Goal: Transaction & Acquisition: Purchase product/service

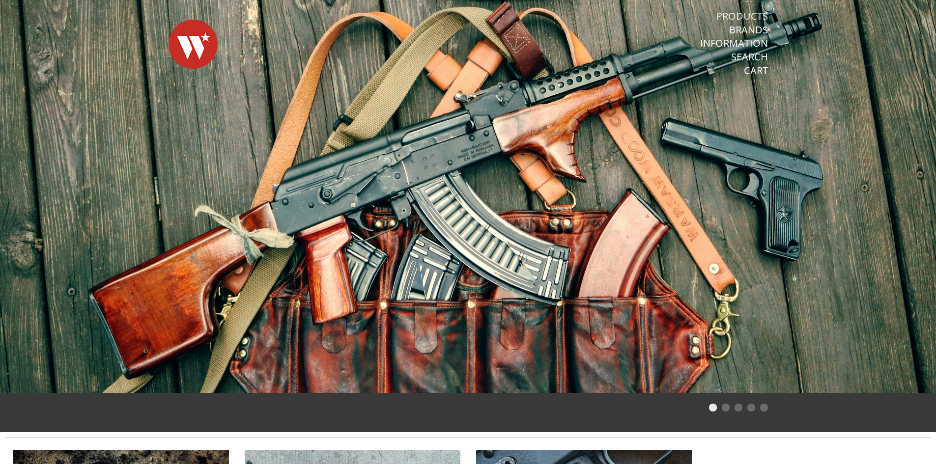
click at [721, 13] on link "Products" at bounding box center [742, 16] width 52 height 13
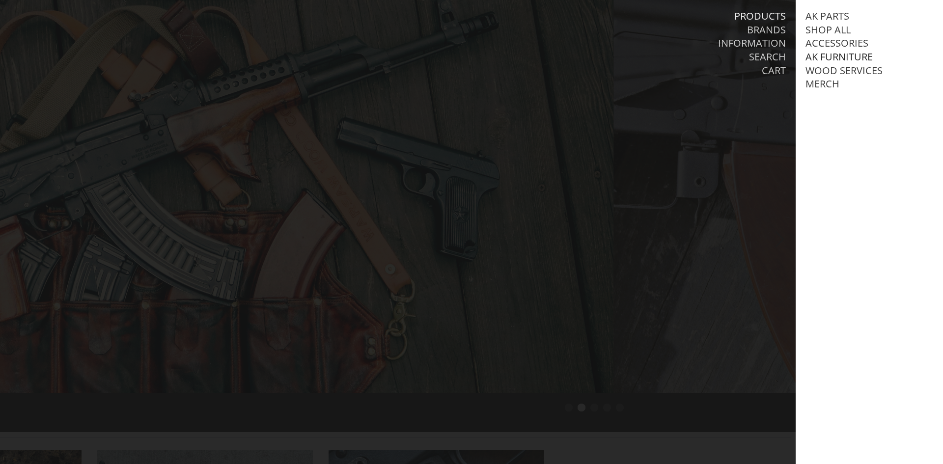
click at [845, 57] on link "AK Furniture" at bounding box center [839, 57] width 67 height 13
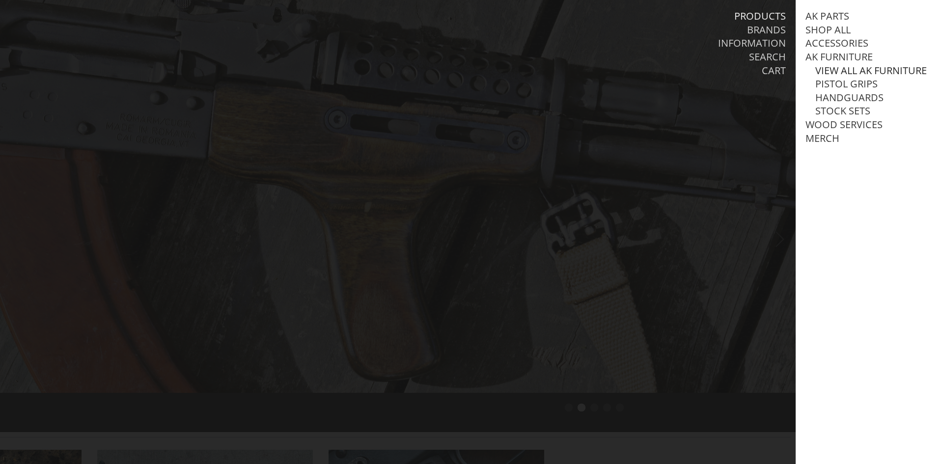
click at [844, 70] on link "View all AK Furniture" at bounding box center [872, 70] width 112 height 13
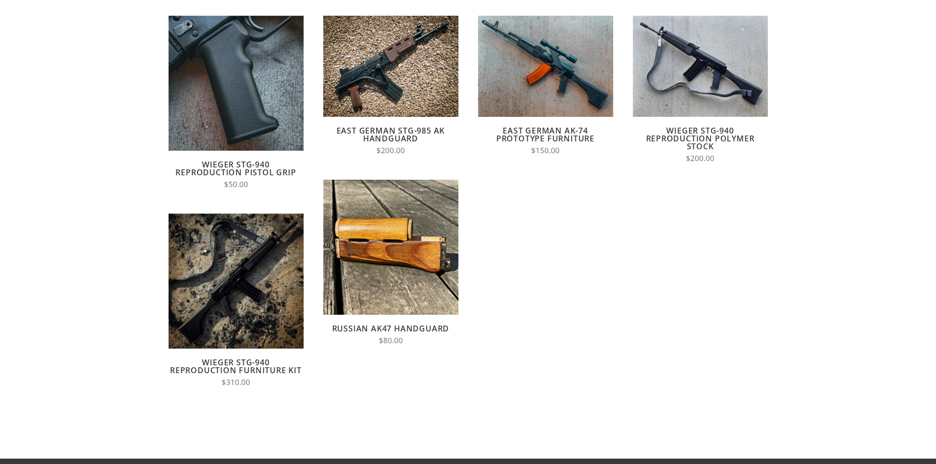
scroll to position [147, 0]
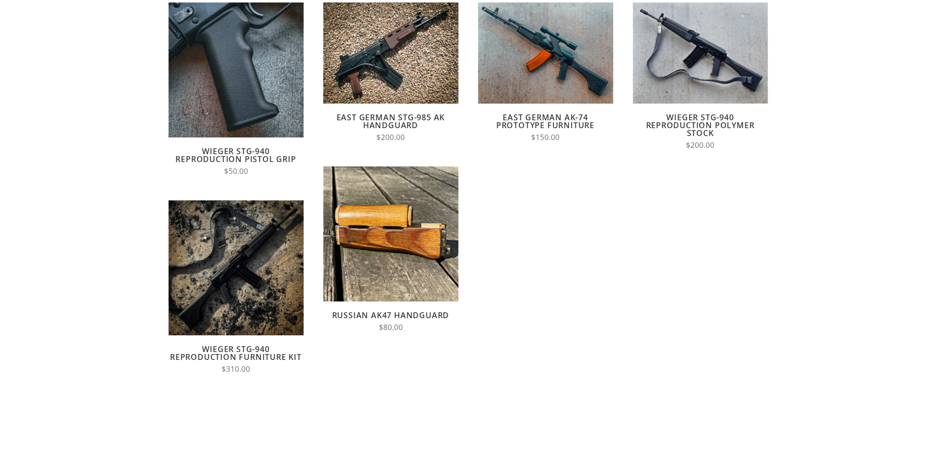
click at [416, 317] on link "Russian AK47 Handguard" at bounding box center [390, 315] width 117 height 11
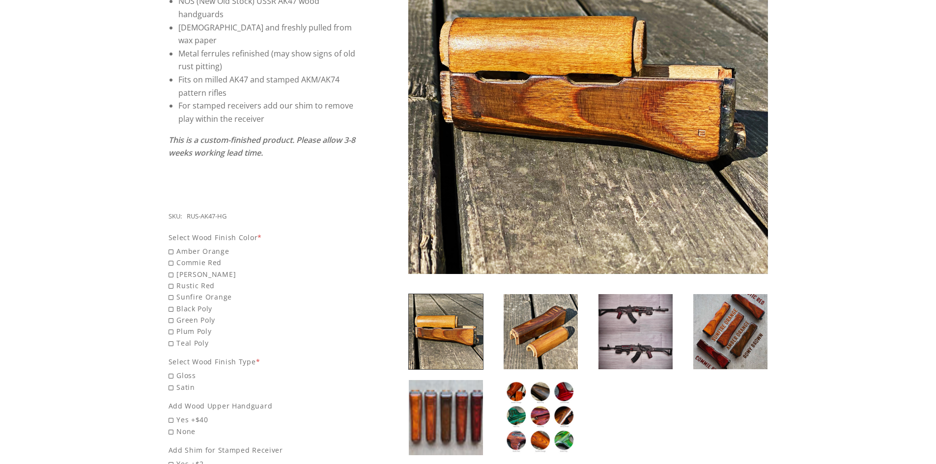
scroll to position [246, 0]
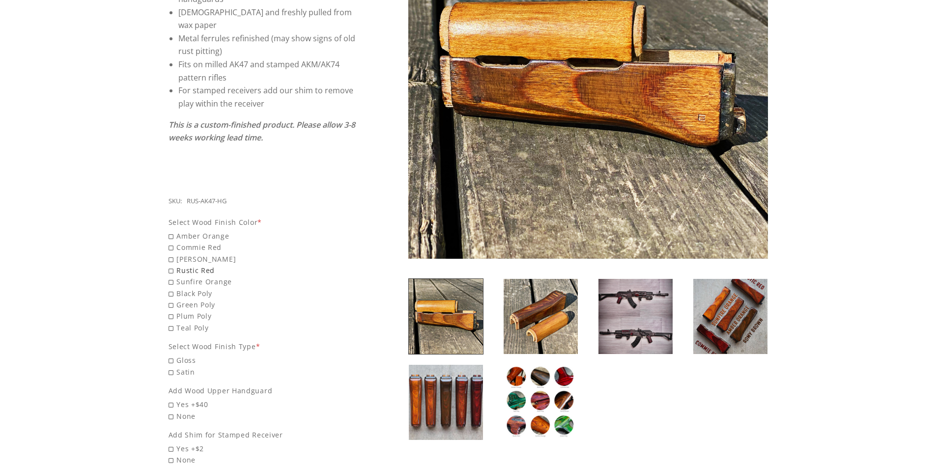
click at [209, 265] on span "Rustic Red" at bounding box center [263, 270] width 188 height 11
click at [209, 265] on input "Rustic Red" at bounding box center [238, 265] width 138 height 0
radio input "true"
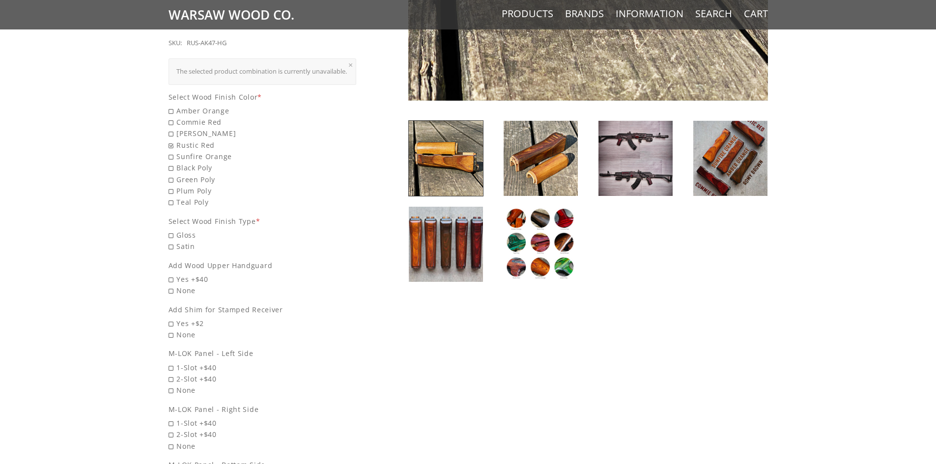
scroll to position [442, 0]
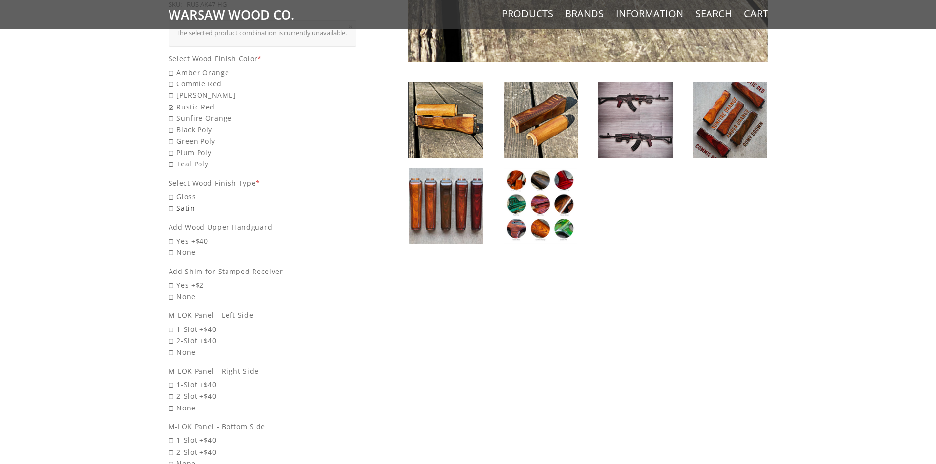
click at [173, 206] on span "Satin" at bounding box center [263, 207] width 188 height 11
click at [173, 203] on input "Satin" at bounding box center [238, 202] width 138 height 0
radio input "true"
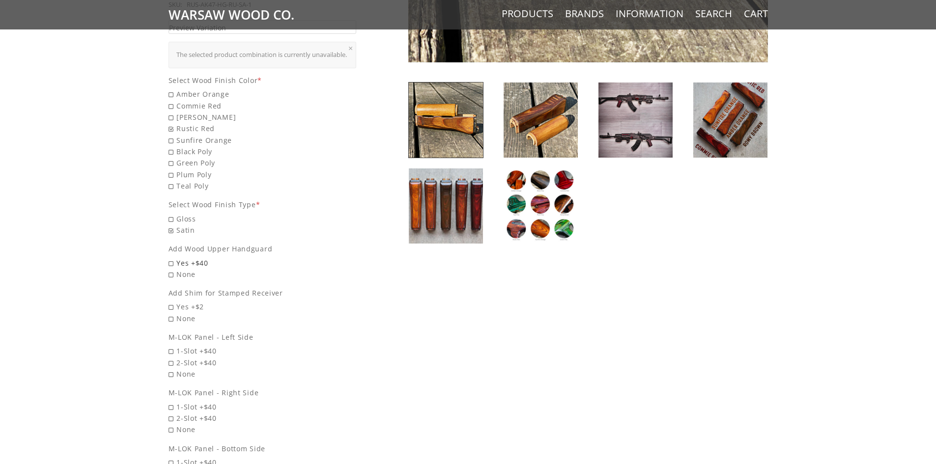
scroll to position [464, 0]
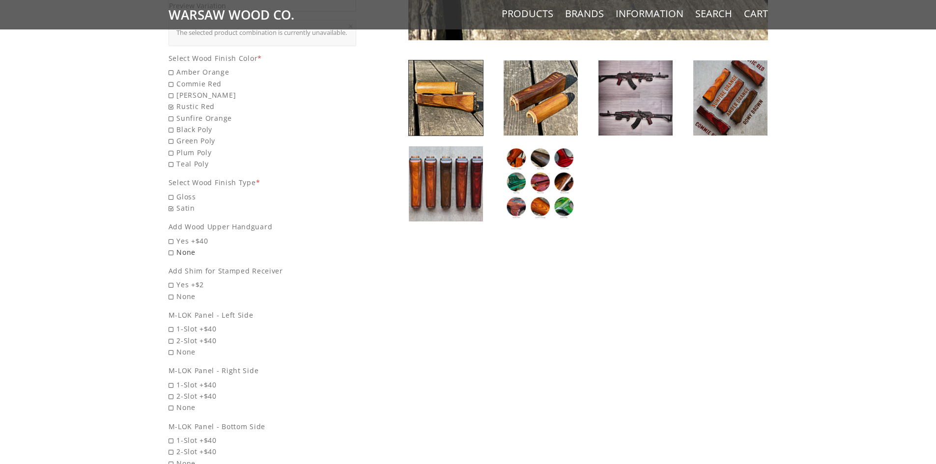
click at [182, 255] on span "None" at bounding box center [263, 252] width 188 height 11
click at [182, 247] on input "None" at bounding box center [238, 247] width 138 height 0
radio input "true"
click at [179, 283] on span "Yes +$2" at bounding box center [263, 284] width 188 height 11
click at [179, 280] on input "Yes +$2" at bounding box center [238, 279] width 138 height 0
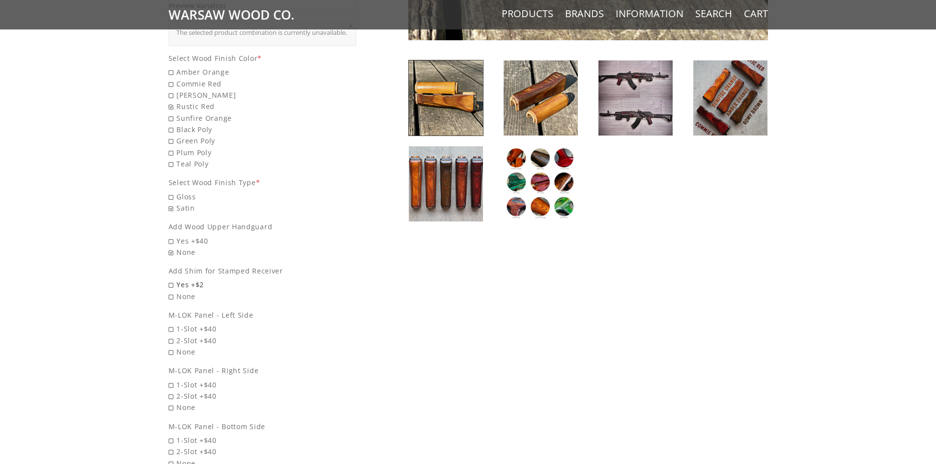
radio input "true"
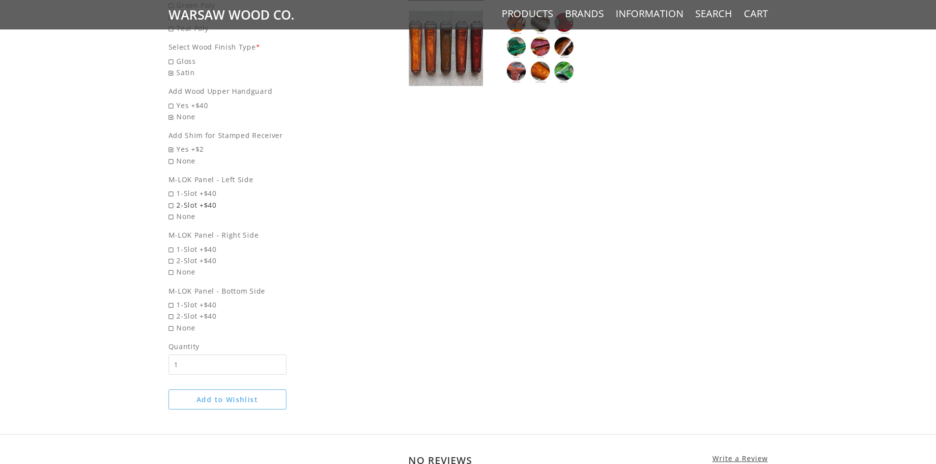
scroll to position [612, 0]
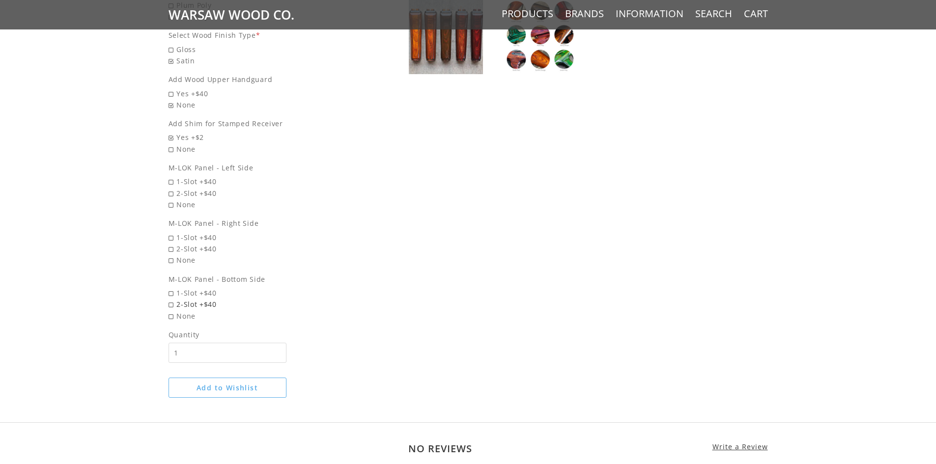
click at [183, 305] on span "2-Slot +$40" at bounding box center [263, 304] width 188 height 11
click at [183, 299] on input "2-Slot +$40" at bounding box center [238, 299] width 138 height 0
radio input "true"
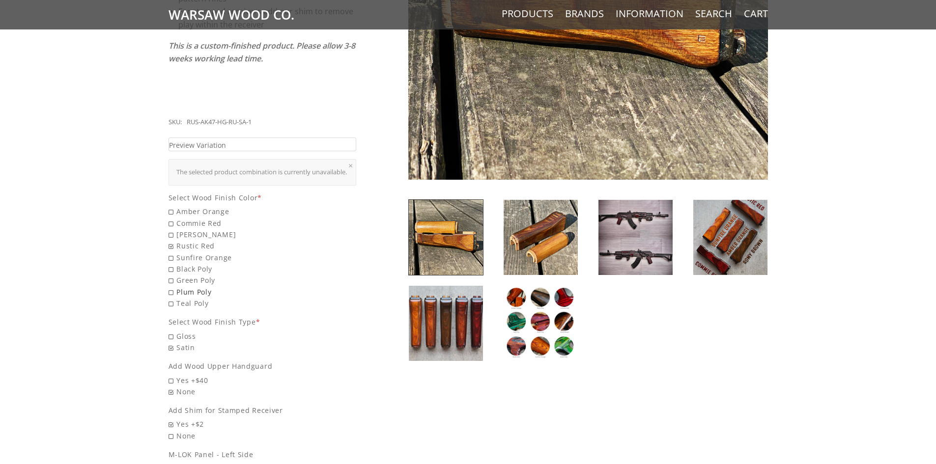
scroll to position [268, 0]
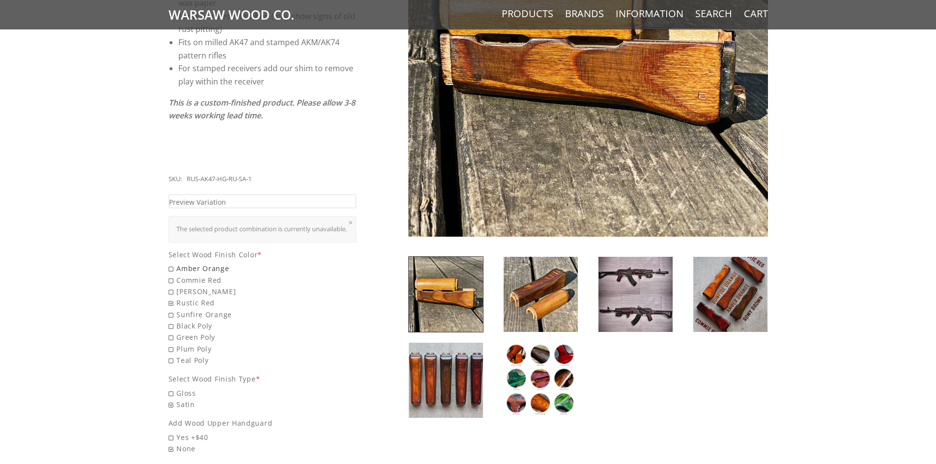
click at [221, 264] on span "Amber Orange" at bounding box center [263, 268] width 188 height 11
click at [221, 263] on input "Amber Orange" at bounding box center [238, 263] width 138 height 0
radio input "true"
click at [217, 286] on span "Romy Brown" at bounding box center [263, 291] width 188 height 11
click at [217, 286] on input "Romy Brown" at bounding box center [238, 286] width 138 height 0
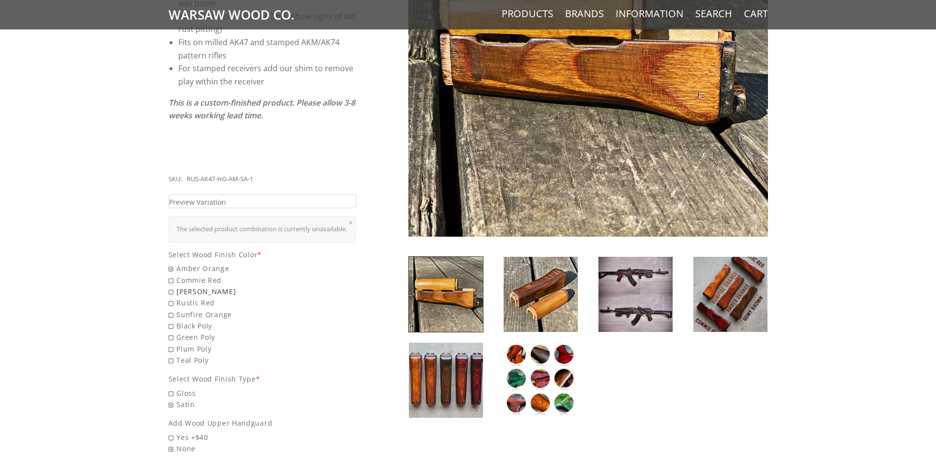
radio input "true"
click at [187, 312] on span "Sunfire Orange" at bounding box center [263, 314] width 188 height 11
click at [187, 310] on input "Sunfire Orange" at bounding box center [238, 309] width 138 height 0
radio input "true"
click at [178, 344] on span "Plum Poly" at bounding box center [263, 348] width 188 height 11
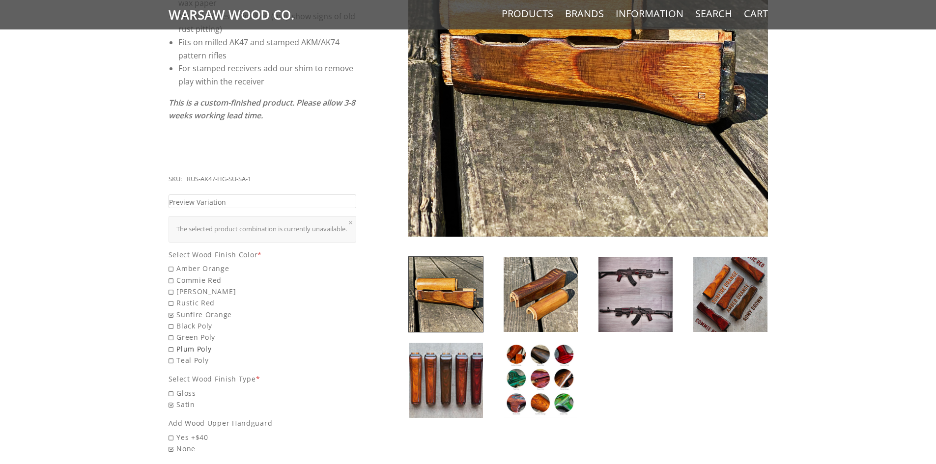
click at [178, 344] on input "Plum Poly" at bounding box center [238, 343] width 138 height 0
radio input "true"
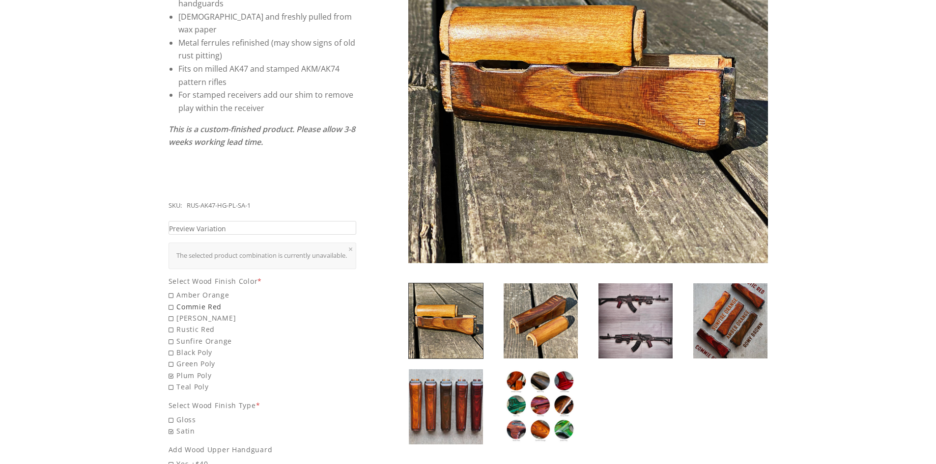
scroll to position [219, 0]
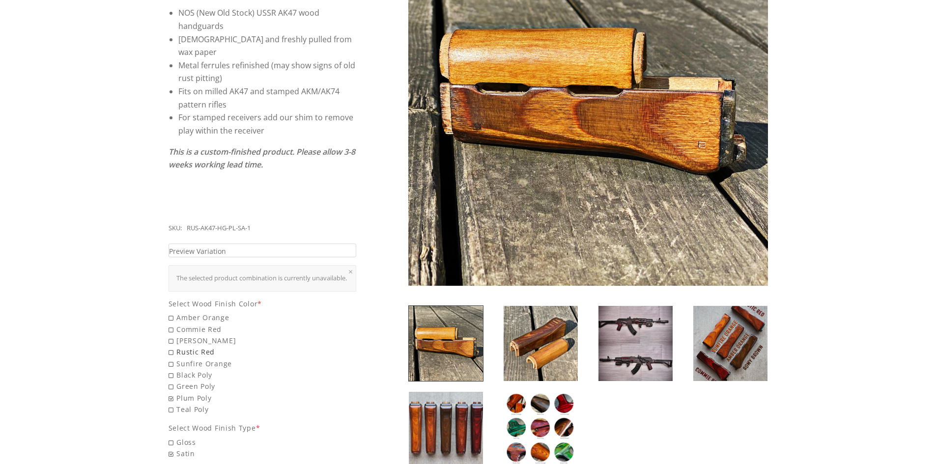
click at [194, 346] on span "Rustic Red" at bounding box center [263, 351] width 188 height 11
click at [194, 346] on input "Rustic Red" at bounding box center [238, 346] width 138 height 0
radio input "true"
click at [259, 244] on link "Preview Variation" at bounding box center [263, 251] width 188 height 14
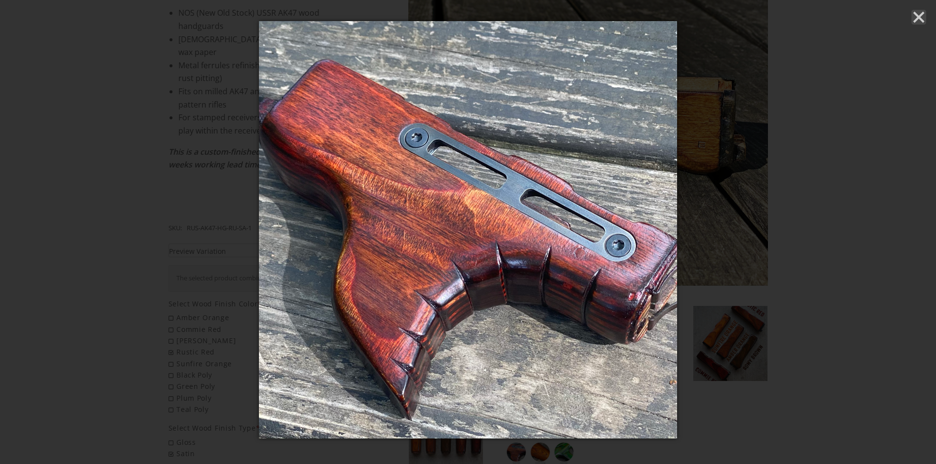
click at [918, 18] on line "Close" at bounding box center [919, 17] width 10 height 10
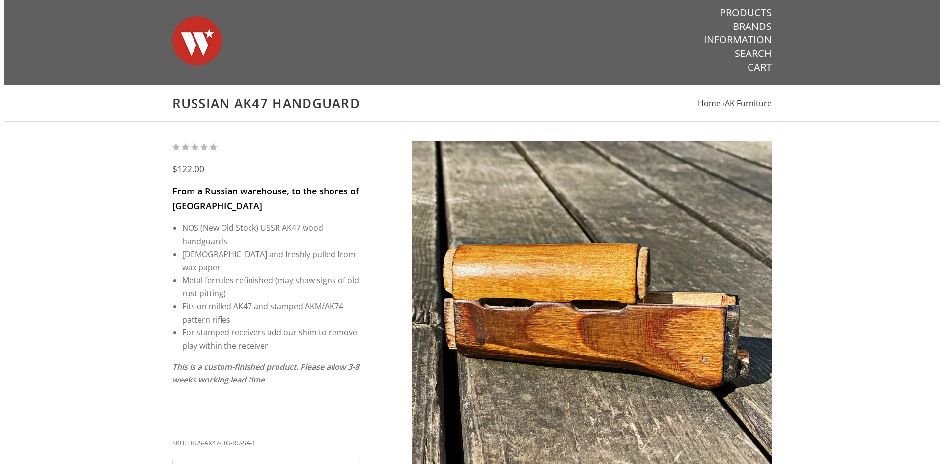
scroll to position [0, 0]
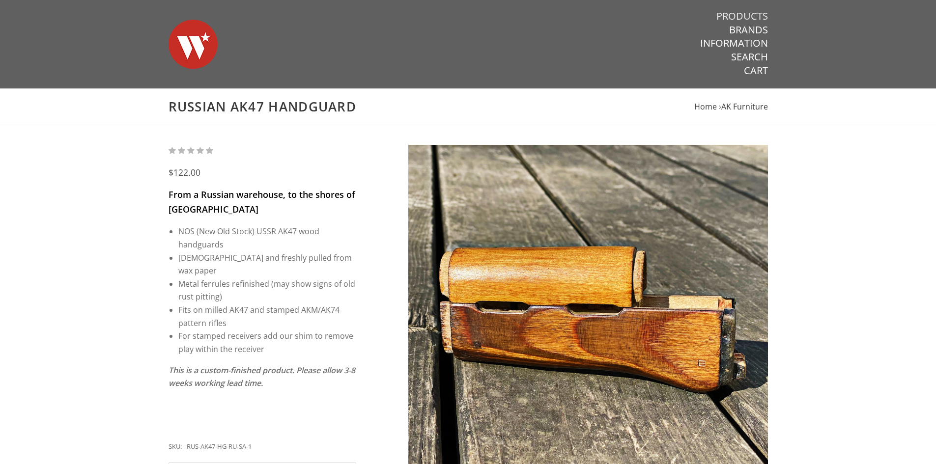
click at [738, 14] on link "Products" at bounding box center [742, 16] width 52 height 13
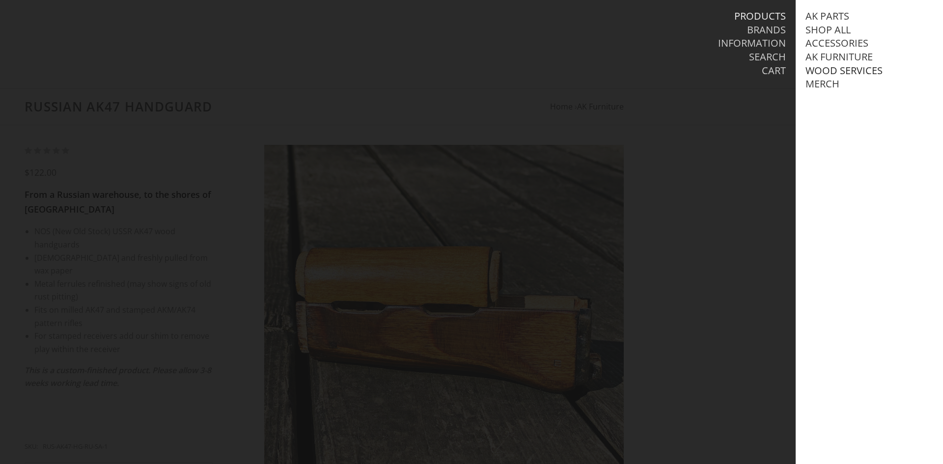
click at [838, 68] on link "Wood Services" at bounding box center [844, 70] width 77 height 13
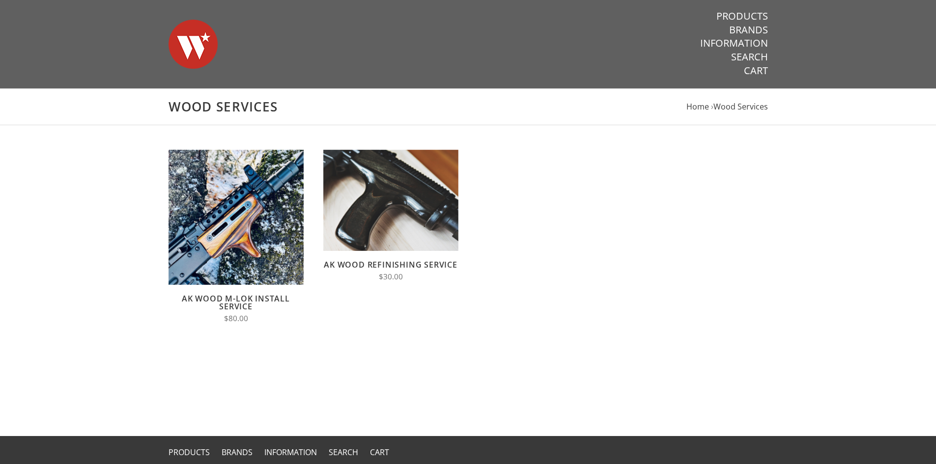
click at [266, 297] on link "AK Wood M-LOK Install Service" at bounding box center [236, 302] width 108 height 19
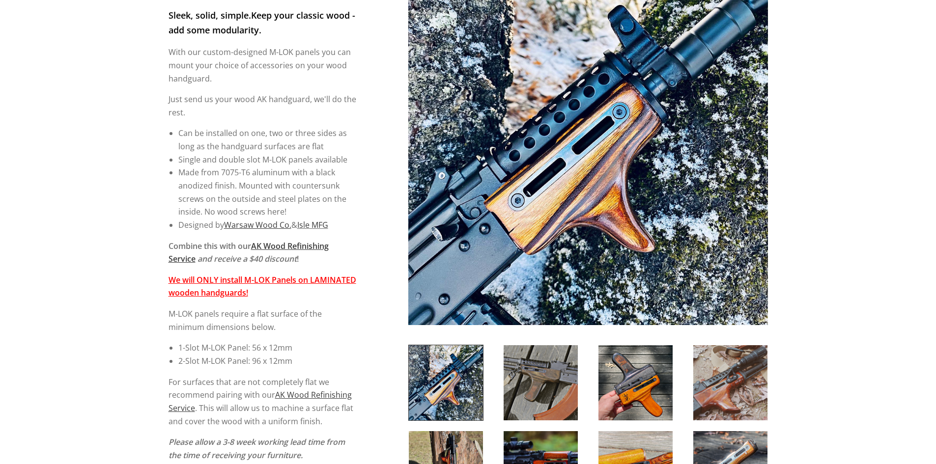
scroll to position [197, 0]
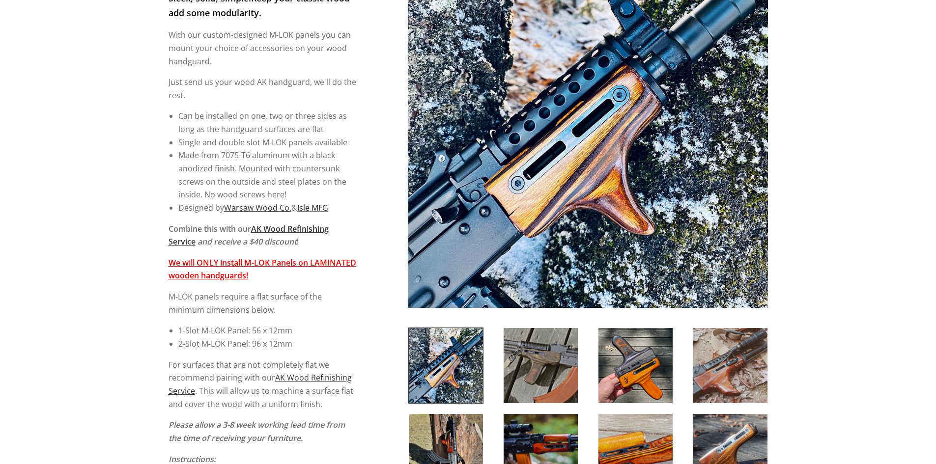
click at [318, 209] on link "Isle MFG" at bounding box center [312, 207] width 31 height 11
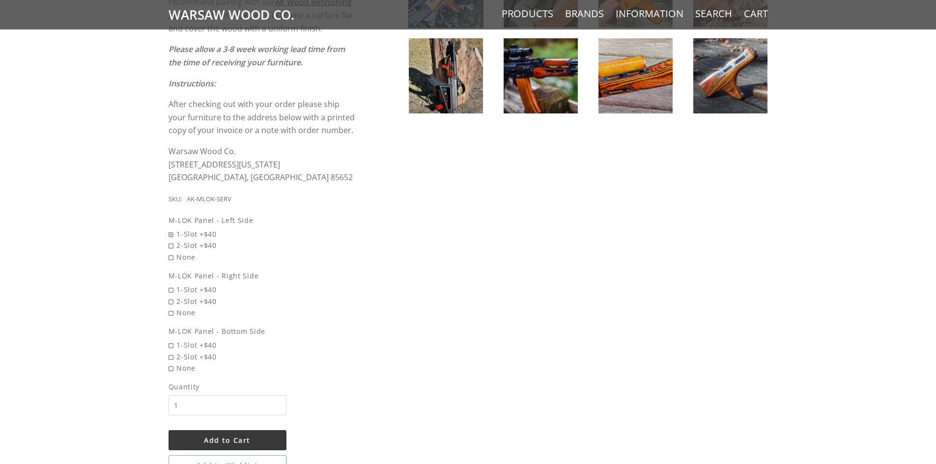
scroll to position [590, 0]
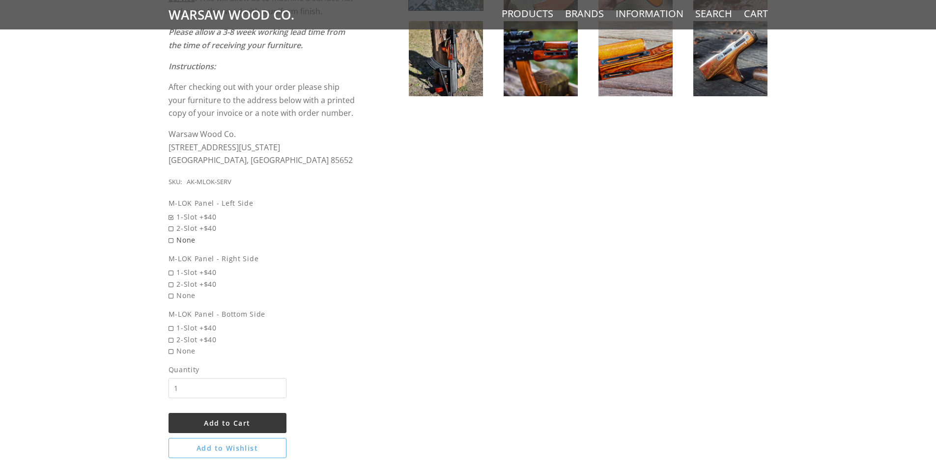
click at [169, 242] on span "None" at bounding box center [263, 239] width 188 height 11
click at [169, 235] on input "None" at bounding box center [238, 234] width 138 height 0
radio input "true"
click at [174, 297] on span "None" at bounding box center [263, 295] width 188 height 11
click at [174, 290] on input "None" at bounding box center [238, 290] width 138 height 0
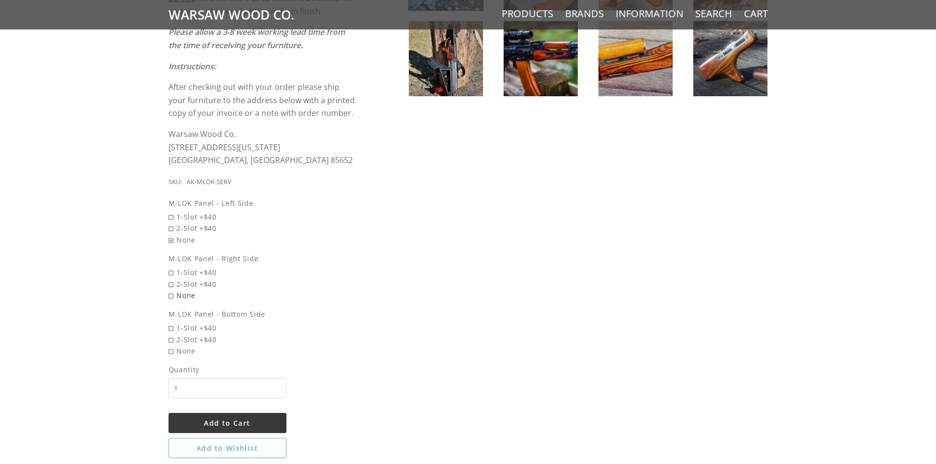
radio input "true"
click at [189, 338] on span "2-Slot +$40" at bounding box center [263, 339] width 188 height 11
click at [189, 335] on input "2-Slot +$40" at bounding box center [238, 334] width 138 height 0
radio input "true"
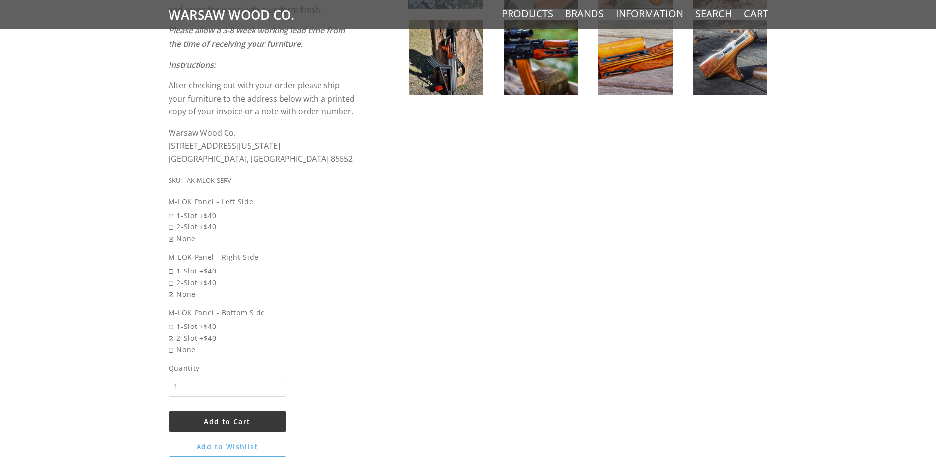
scroll to position [688, 0]
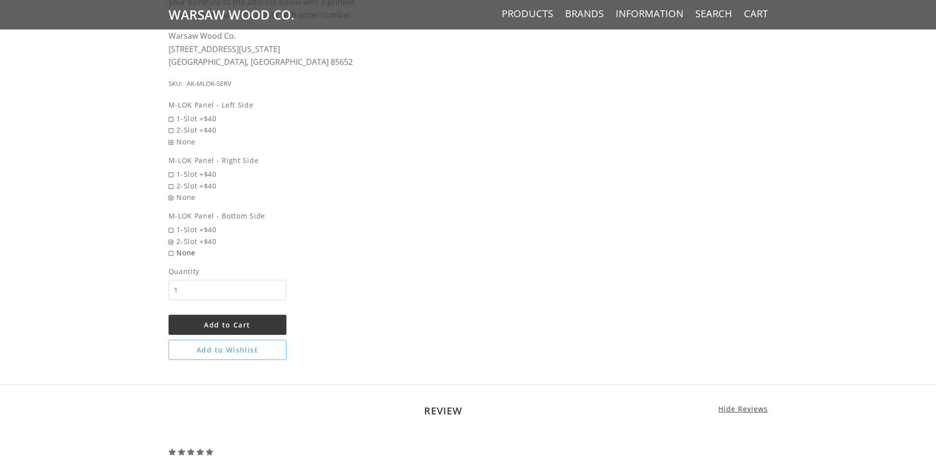
click at [209, 254] on span "None" at bounding box center [263, 252] width 188 height 11
click at [209, 248] on input "None" at bounding box center [238, 247] width 138 height 0
radio input "true"
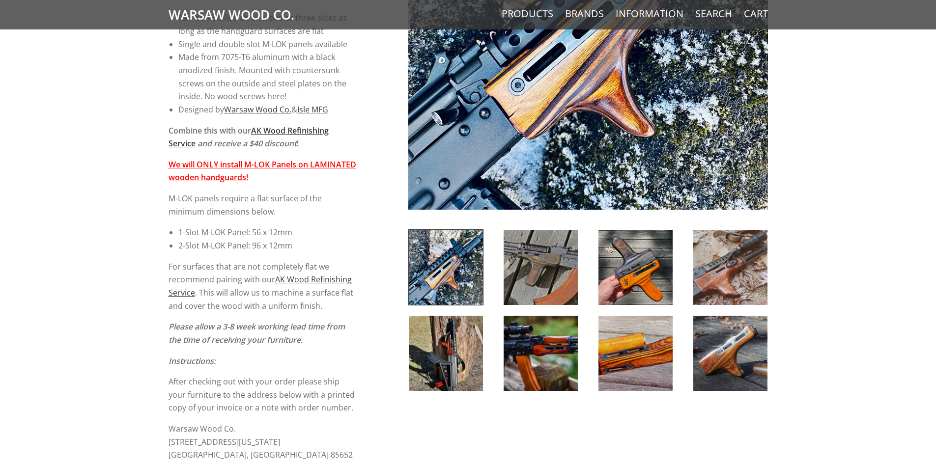
scroll to position [590, 0]
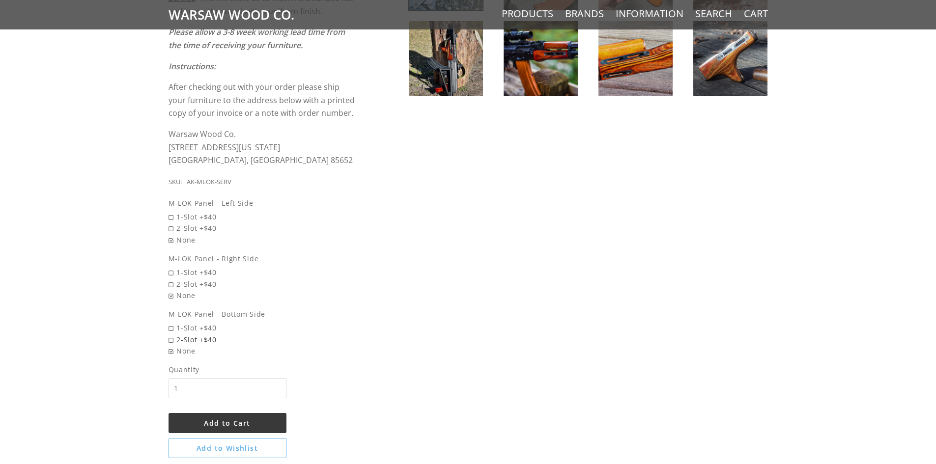
click at [214, 341] on span "2-Slot +$40" at bounding box center [263, 339] width 188 height 11
click at [214, 335] on input "2-Slot +$40" at bounding box center [238, 334] width 138 height 0
radio input "true"
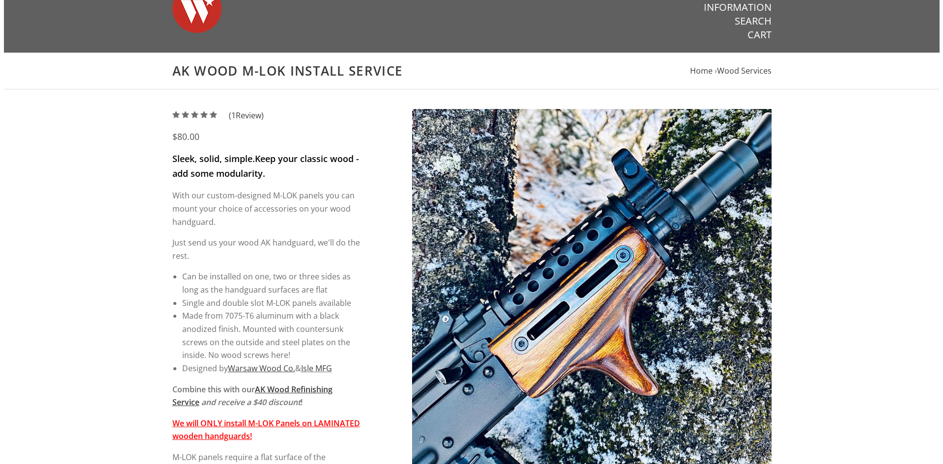
scroll to position [0, 0]
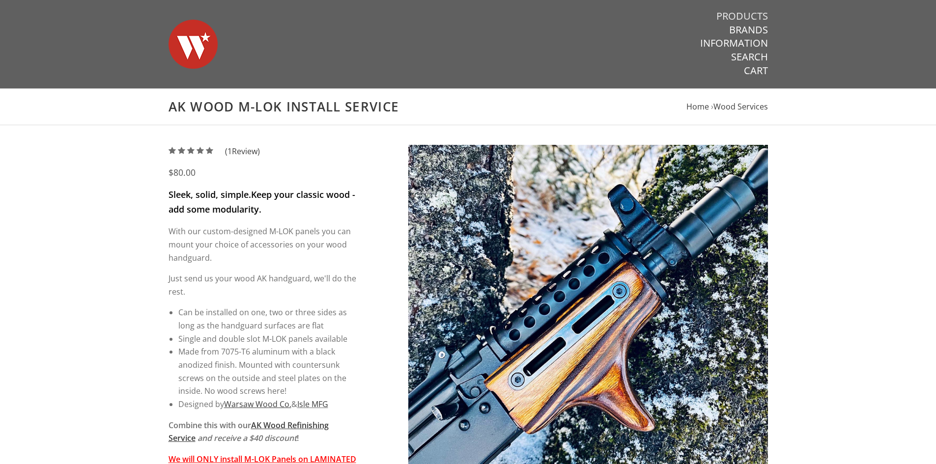
click at [760, 19] on link "Products" at bounding box center [742, 16] width 52 height 13
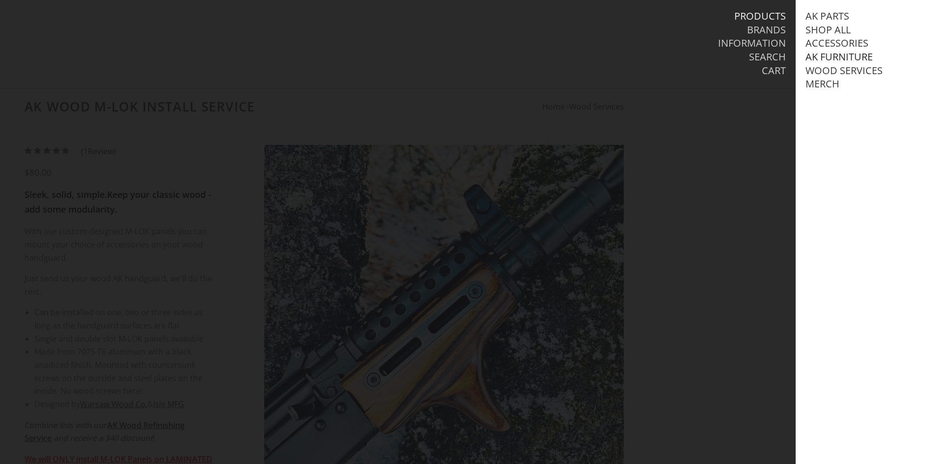
click at [863, 57] on link "AK Furniture" at bounding box center [839, 57] width 67 height 13
click at [850, 69] on link "View all AK Furniture" at bounding box center [872, 70] width 112 height 13
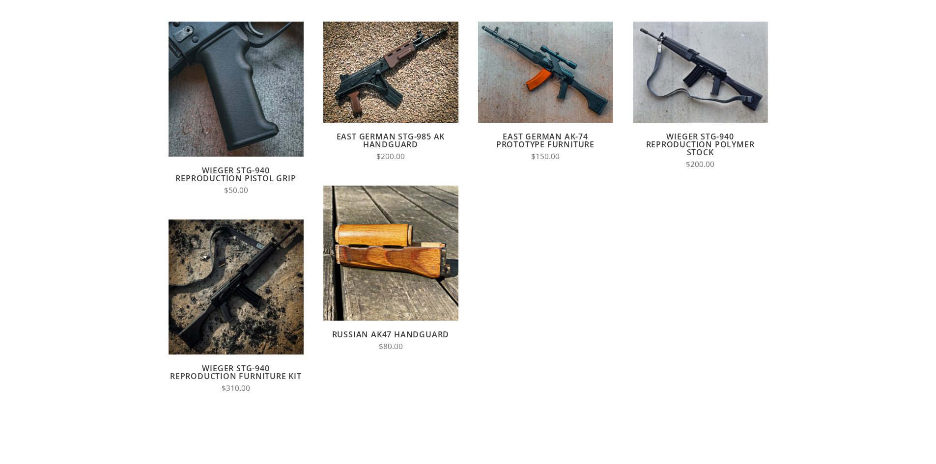
scroll to position [147, 0]
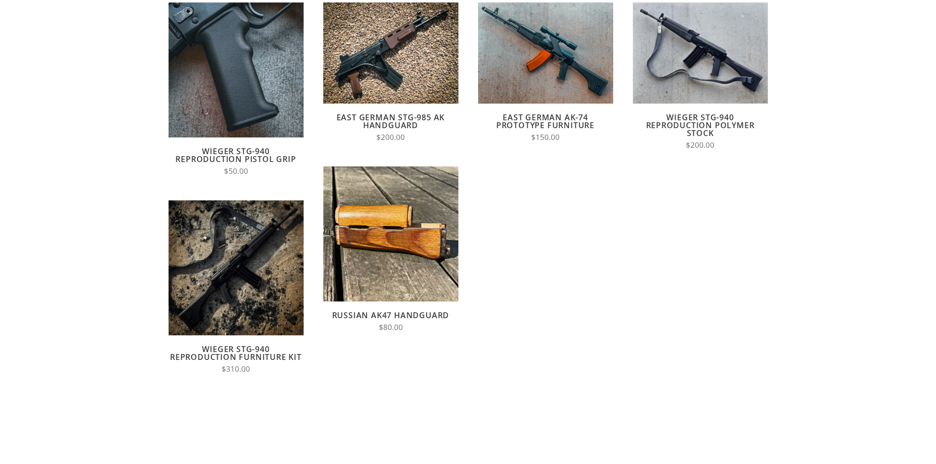
click at [564, 118] on link "East German AK-74 Prototype Furniture" at bounding box center [545, 121] width 98 height 19
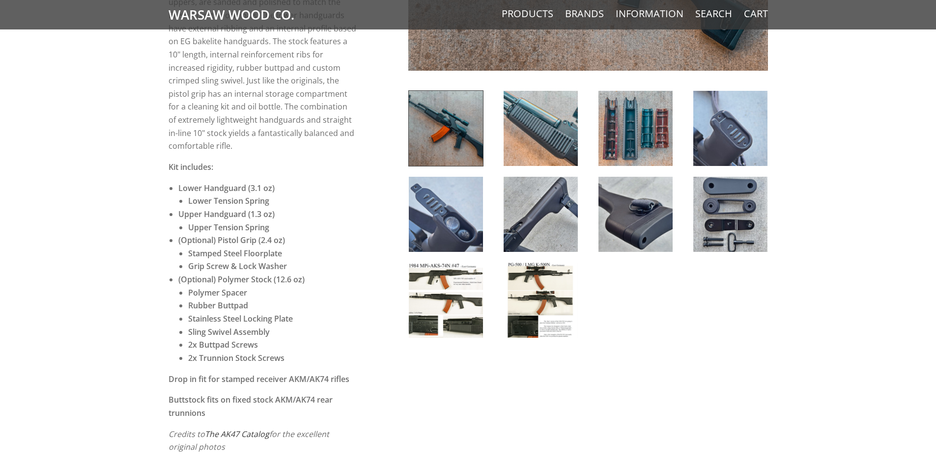
scroll to position [541, 0]
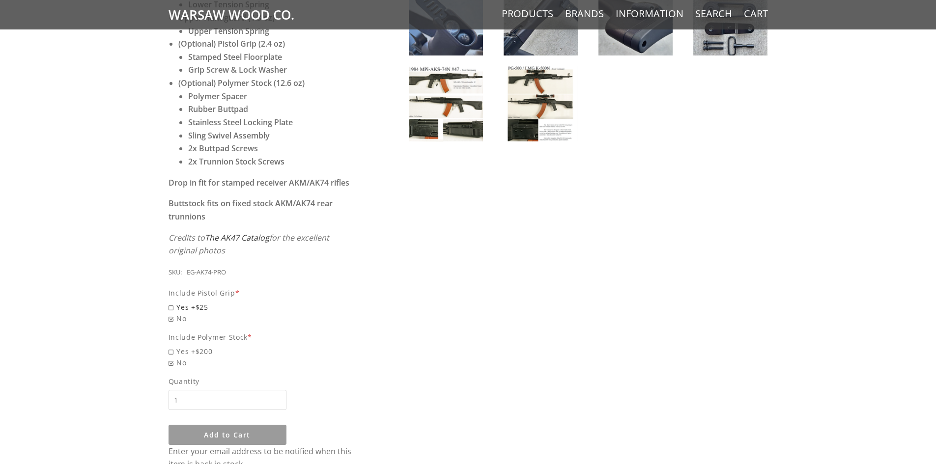
click at [185, 302] on span "Yes +$25" at bounding box center [263, 307] width 188 height 11
click at [185, 302] on input "Yes +$25" at bounding box center [238, 302] width 138 height 0
radio input "true"
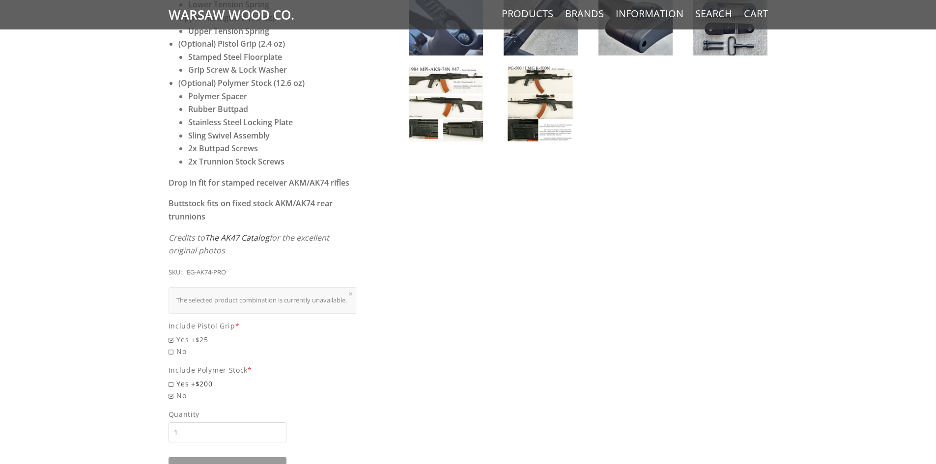
click at [205, 379] on span "Yes +$200" at bounding box center [263, 383] width 188 height 11
click at [205, 379] on input "Yes +$200" at bounding box center [238, 378] width 138 height 0
radio input "true"
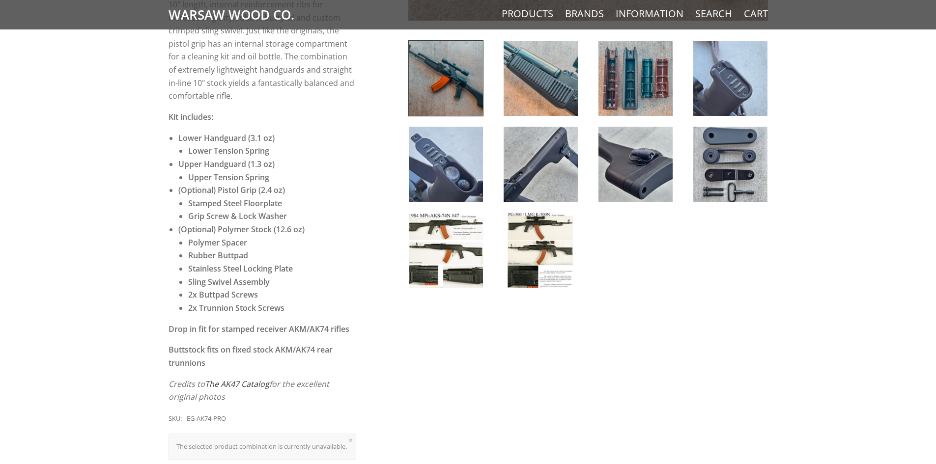
scroll to position [393, 0]
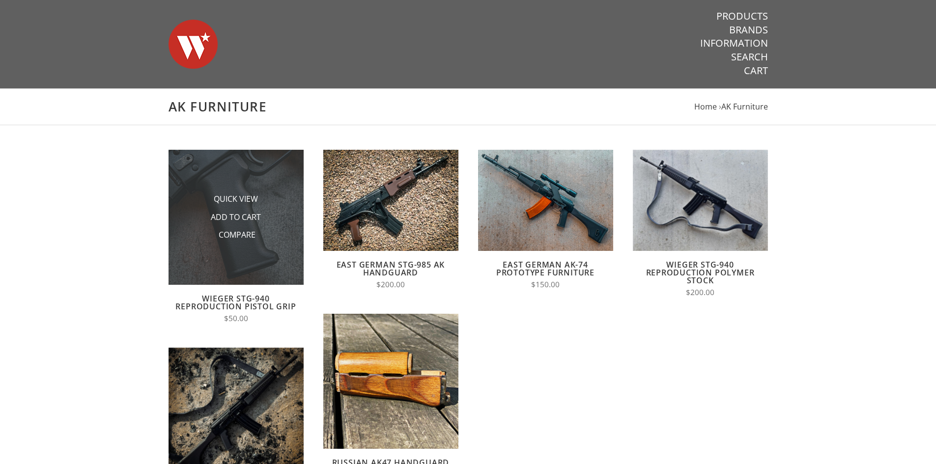
scroll to position [147, 0]
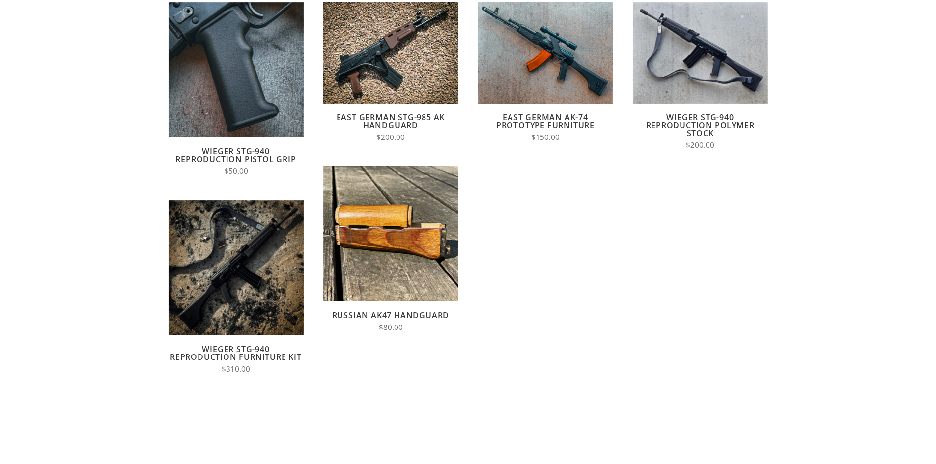
click at [400, 117] on link "East German STG-985 AK Handguard" at bounding box center [391, 121] width 109 height 19
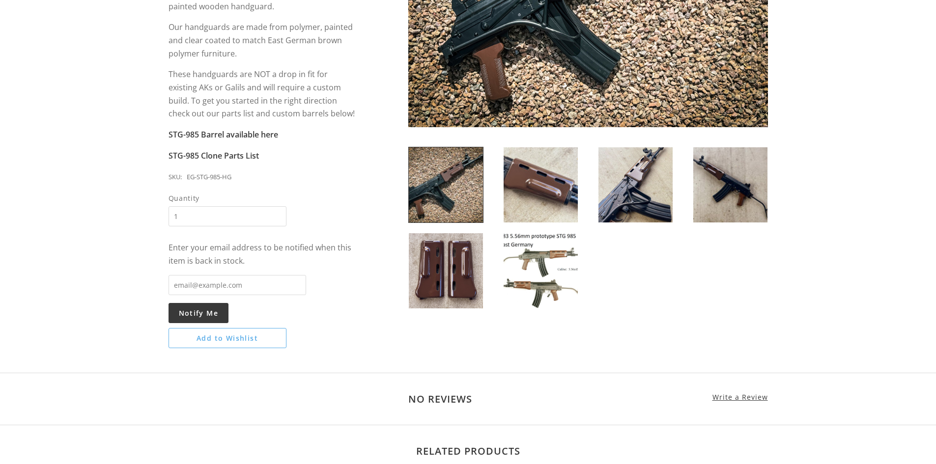
scroll to position [295, 0]
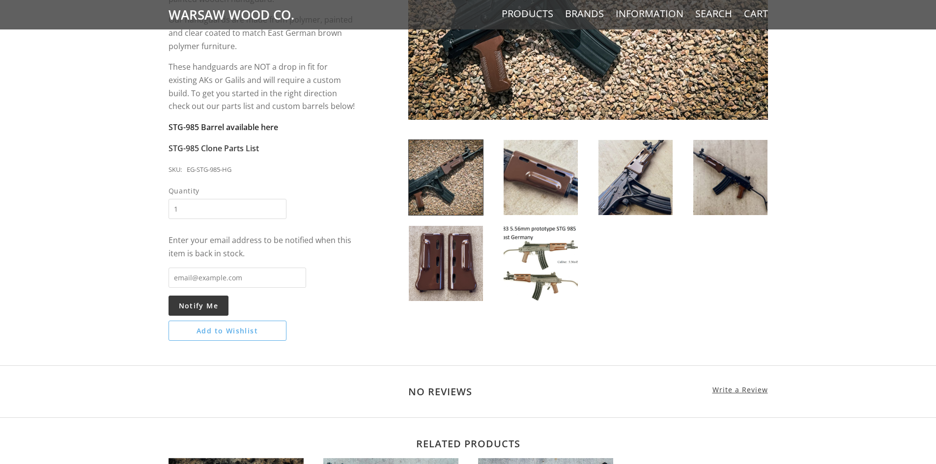
click at [233, 128] on strong "STG-985 Barrel available here" at bounding box center [224, 127] width 110 height 11
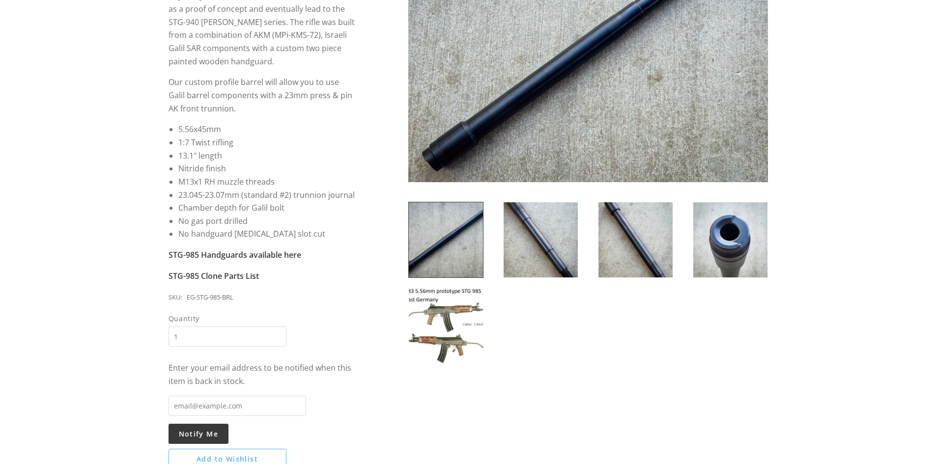
scroll to position [246, 0]
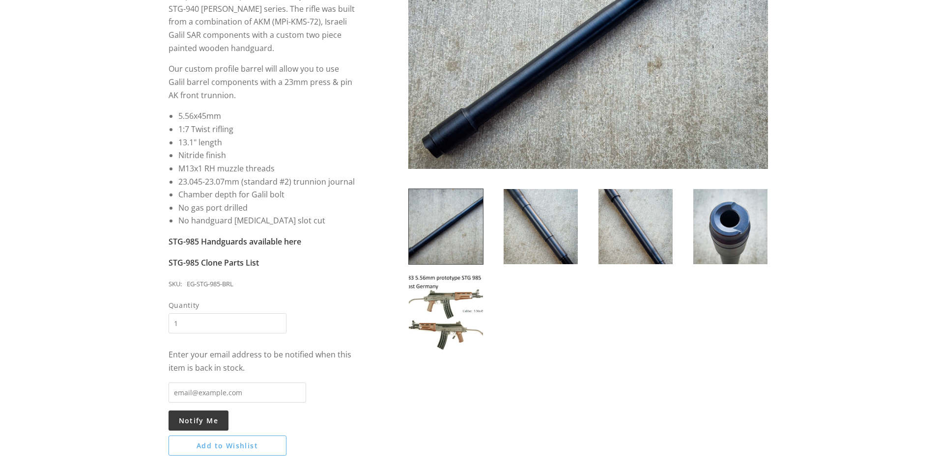
click at [575, 231] on img at bounding box center [541, 226] width 74 height 75
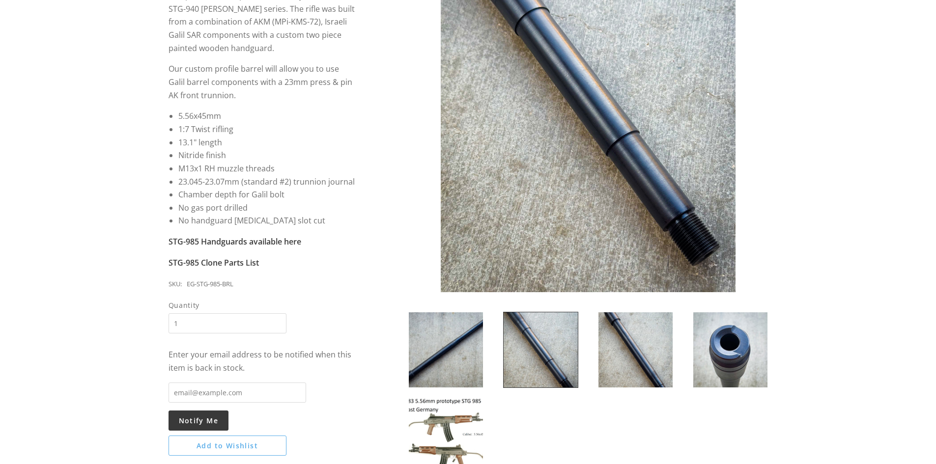
click at [462, 436] on img at bounding box center [446, 435] width 74 height 75
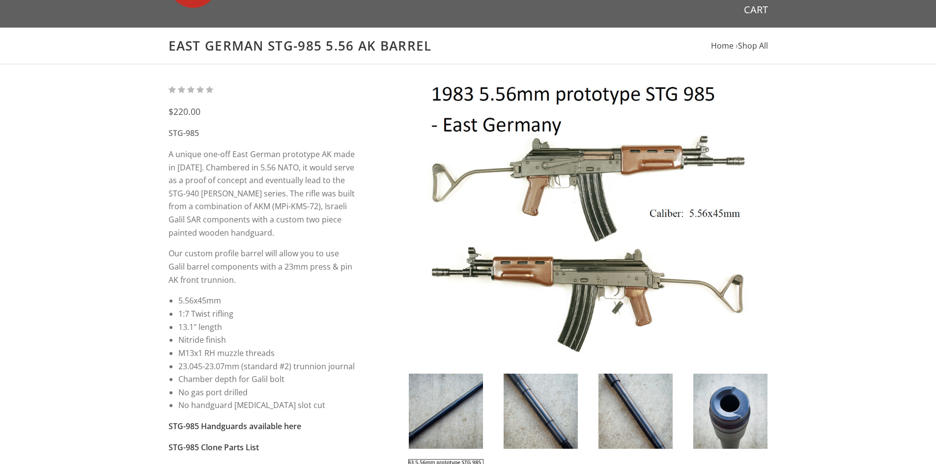
scroll to position [49, 0]
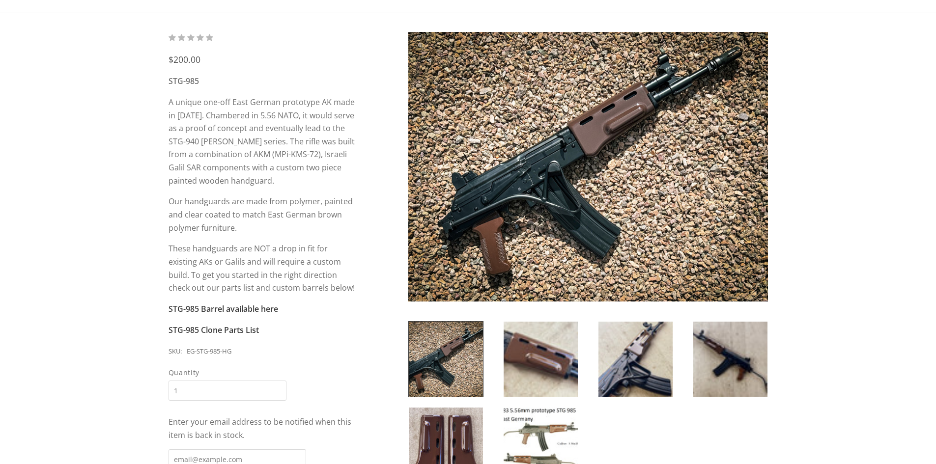
scroll to position [97, 0]
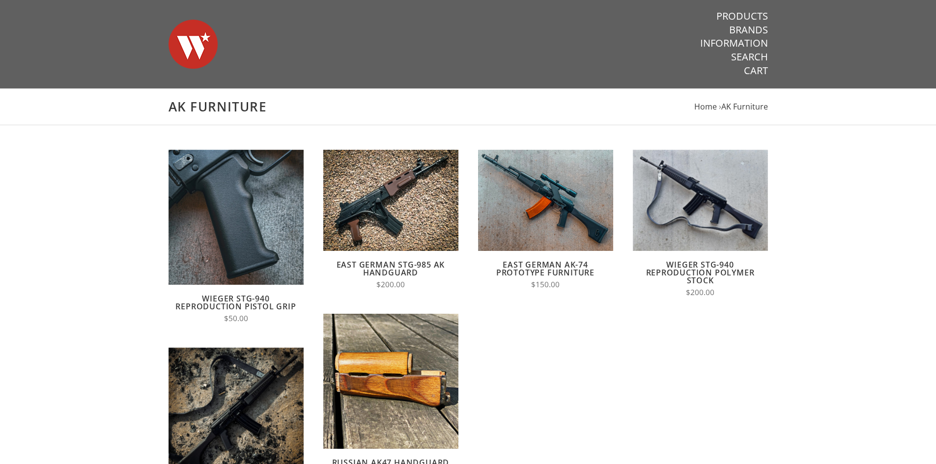
scroll to position [147, 0]
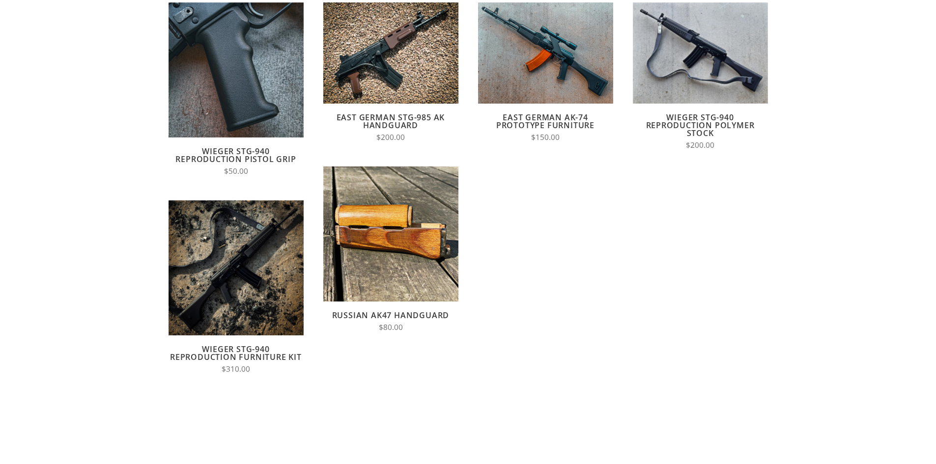
click at [711, 125] on link "Wieger STG-940 Reproduction Polymer Stock" at bounding box center [700, 125] width 109 height 27
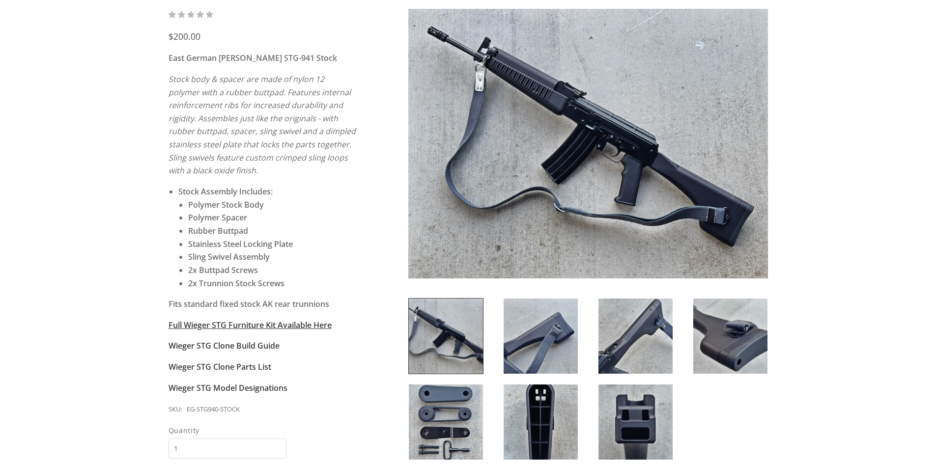
scroll to position [197, 0]
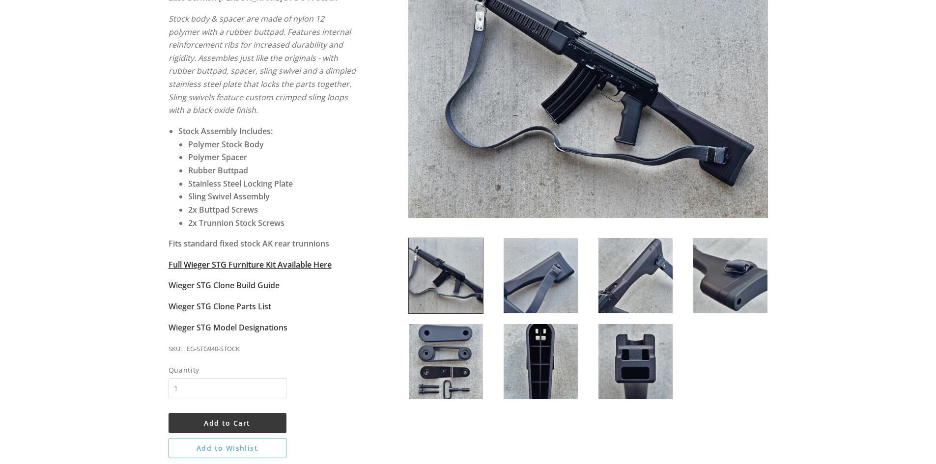
click at [222, 262] on strong "Full Wieger STG Furniture Kit Available Here" at bounding box center [250, 264] width 163 height 11
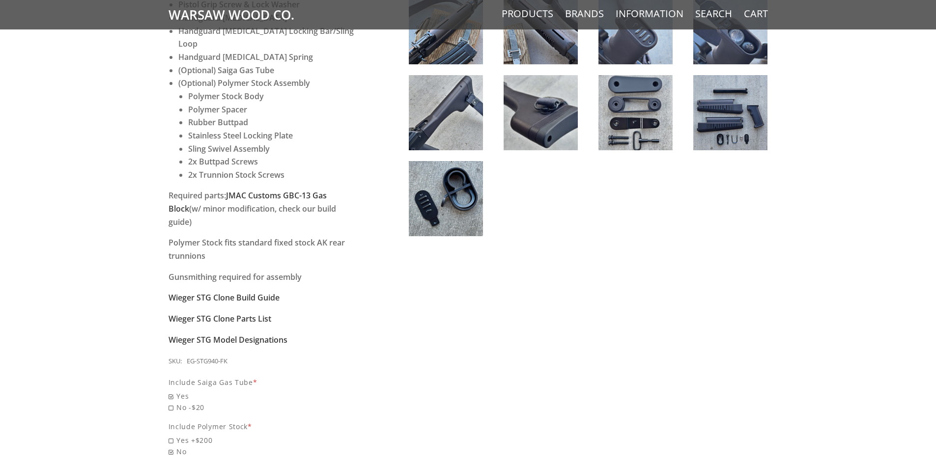
scroll to position [786, 0]
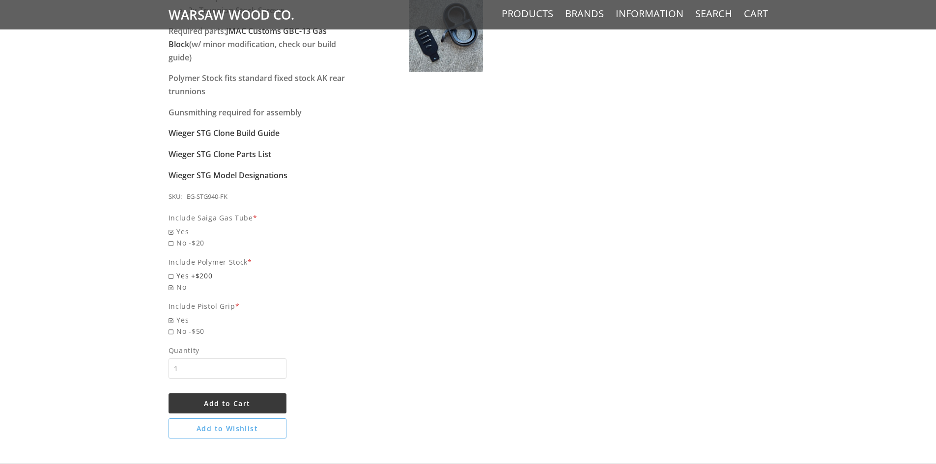
click at [206, 270] on span "Yes +$200" at bounding box center [263, 275] width 188 height 11
click at [206, 270] on input "Yes +$200" at bounding box center [238, 270] width 138 height 0
radio input "true"
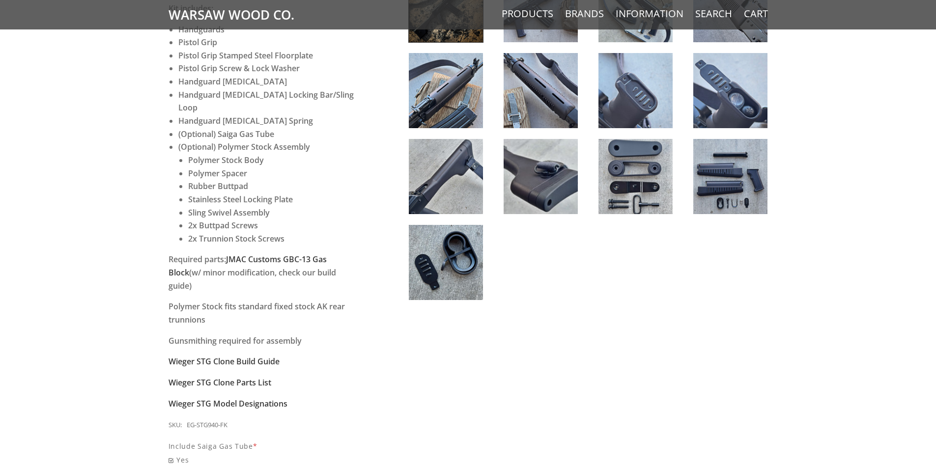
scroll to position [541, 0]
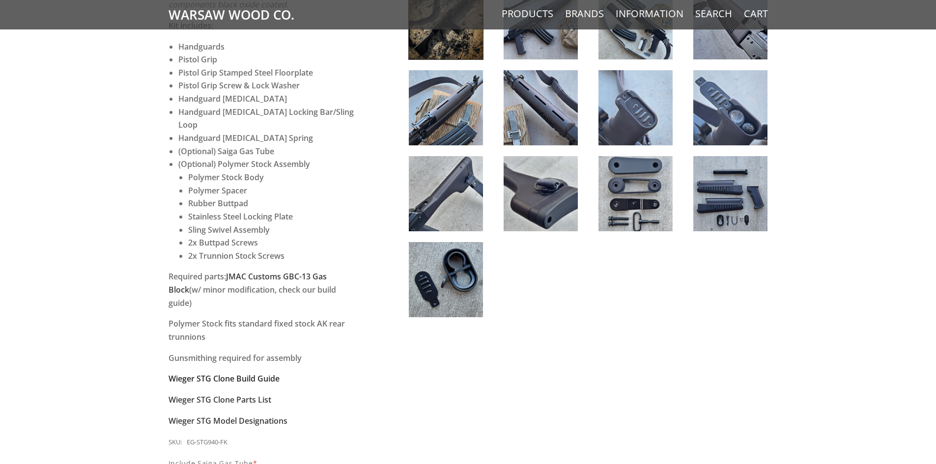
click at [256, 373] on strong "Wieger STG Clone Build Guide" at bounding box center [224, 378] width 111 height 11
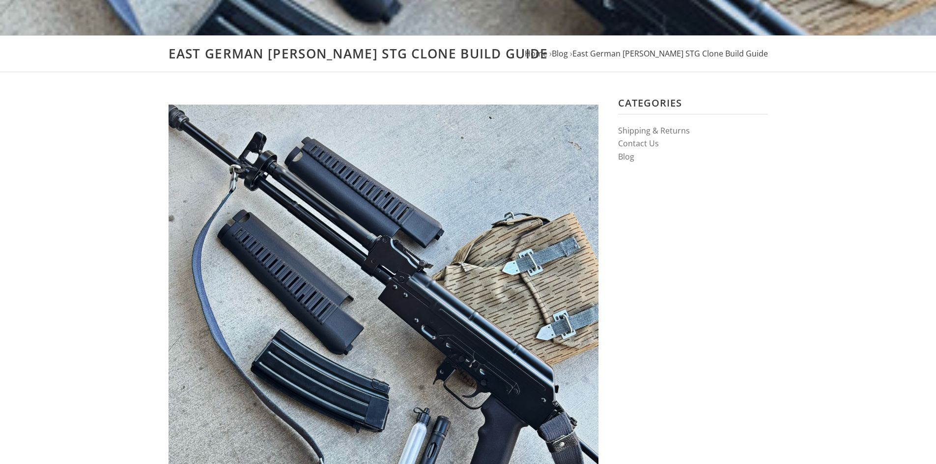
scroll to position [246, 0]
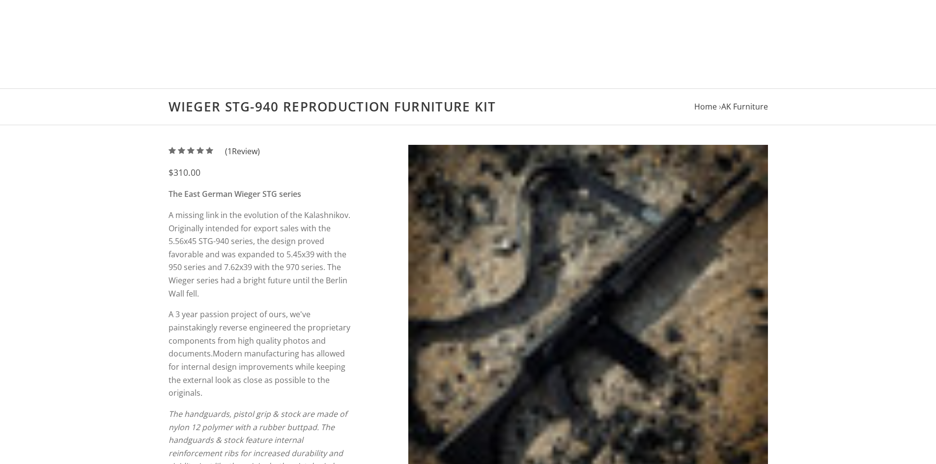
scroll to position [541, 0]
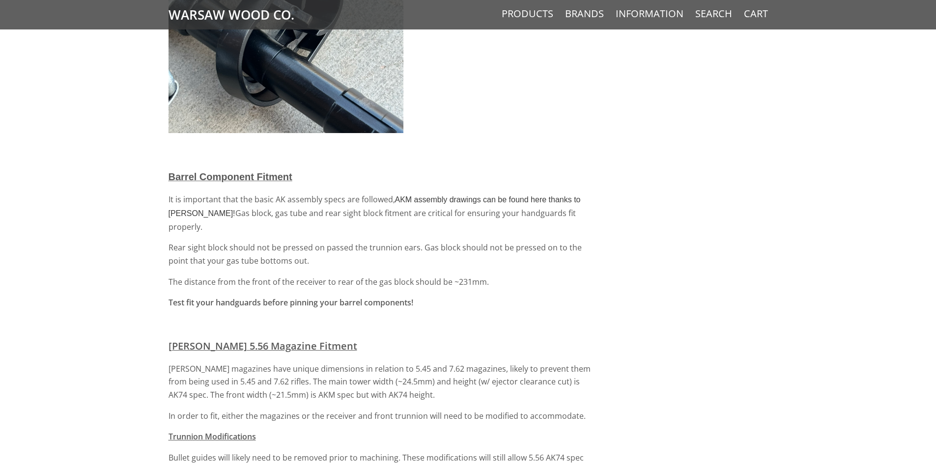
scroll to position [2162, 0]
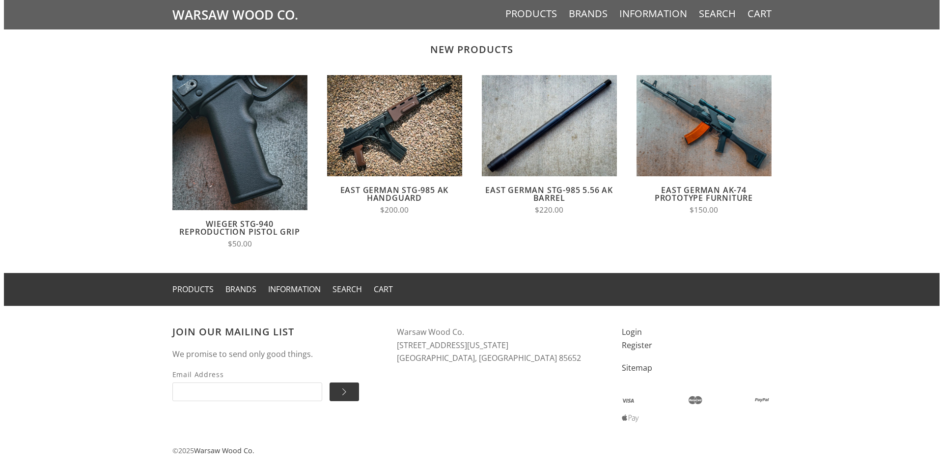
scroll to position [786, 0]
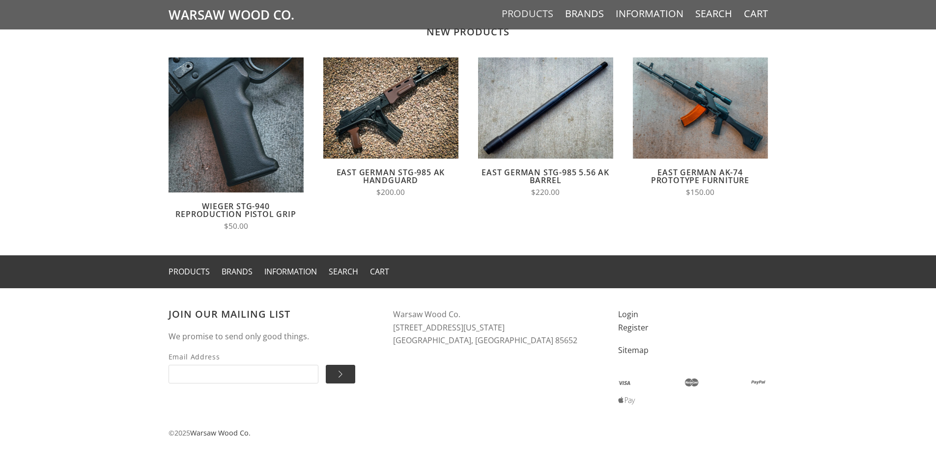
click at [523, 12] on link "Products" at bounding box center [528, 13] width 52 height 13
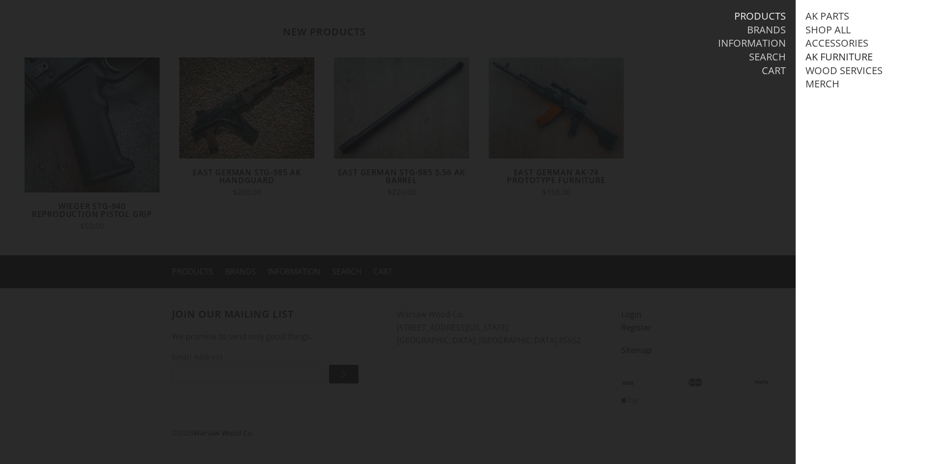
click at [857, 57] on link "AK Furniture" at bounding box center [839, 57] width 67 height 13
click at [864, 104] on link "Handguards" at bounding box center [850, 97] width 68 height 13
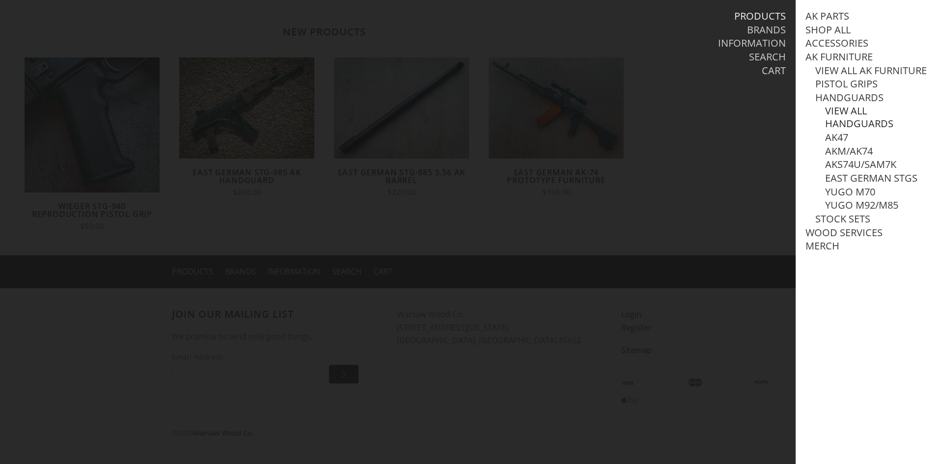
click at [849, 130] on link "View all Handguards" at bounding box center [879, 118] width 108 height 26
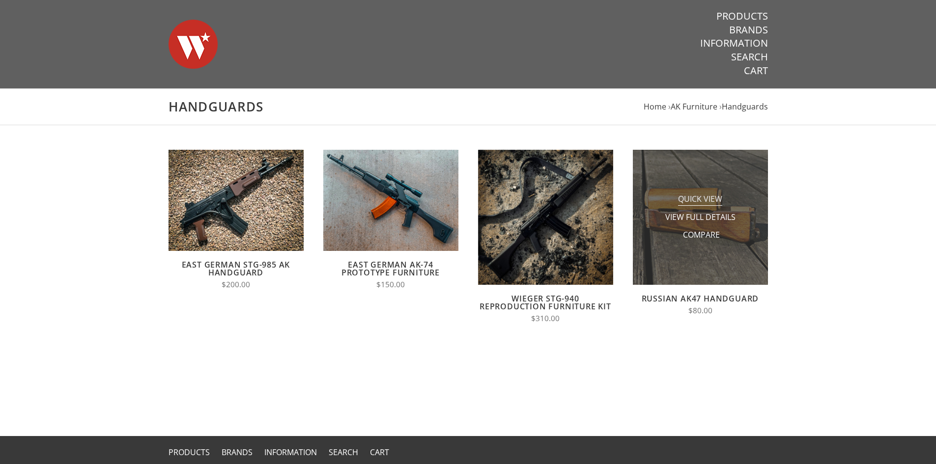
click at [720, 197] on span "Quick View" at bounding box center [700, 200] width 44 height 12
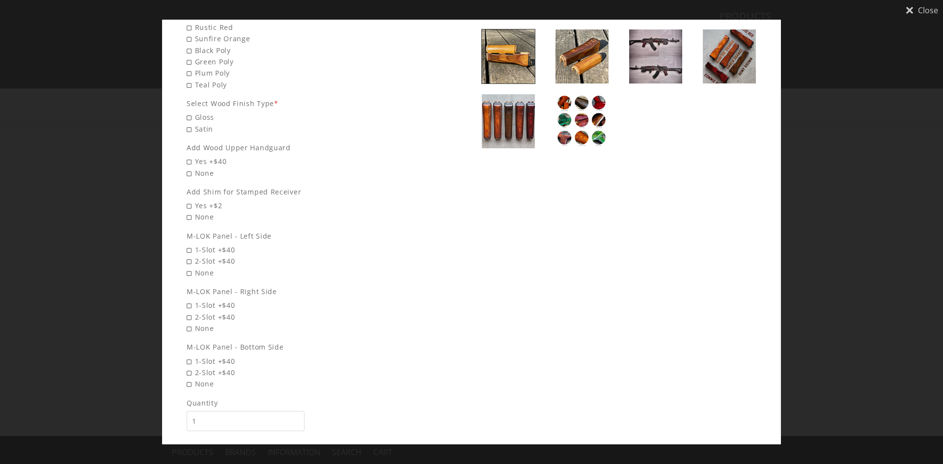
scroll to position [318, 0]
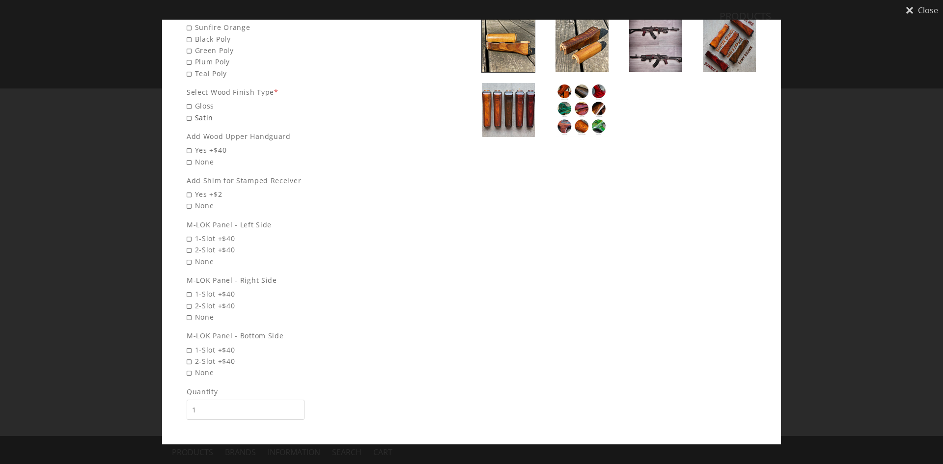
click at [198, 112] on span "Satin" at bounding box center [324, 117] width 275 height 11
click at [198, 112] on input "Satin" at bounding box center [256, 112] width 138 height 0
radio input "true"
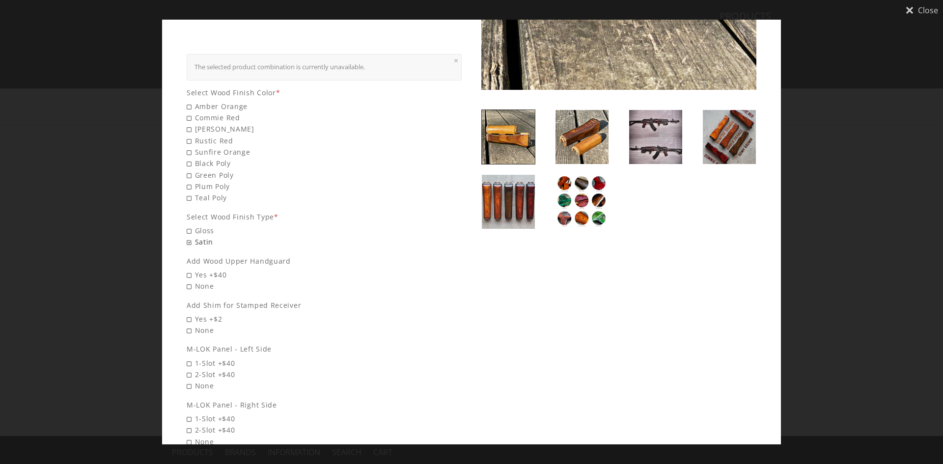
scroll to position [220, 0]
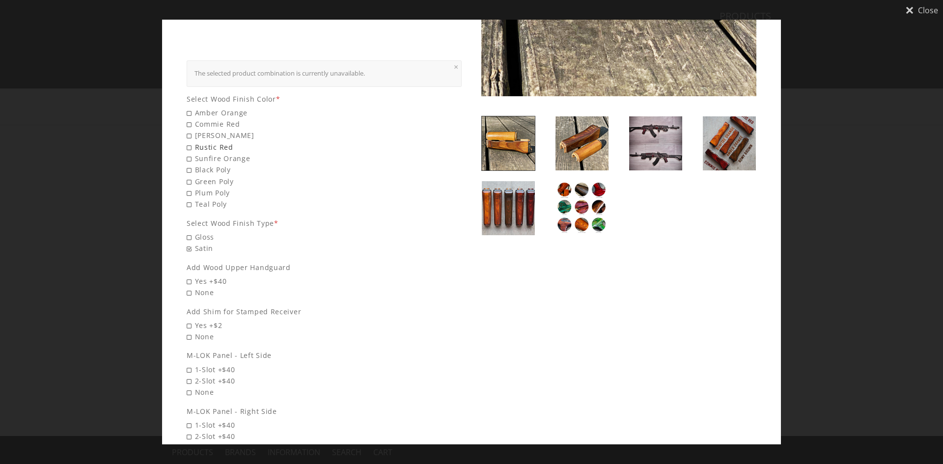
click at [221, 142] on span "Rustic Red" at bounding box center [324, 147] width 275 height 11
click at [221, 142] on input "Rustic Red" at bounding box center [256, 142] width 138 height 0
radio input "true"
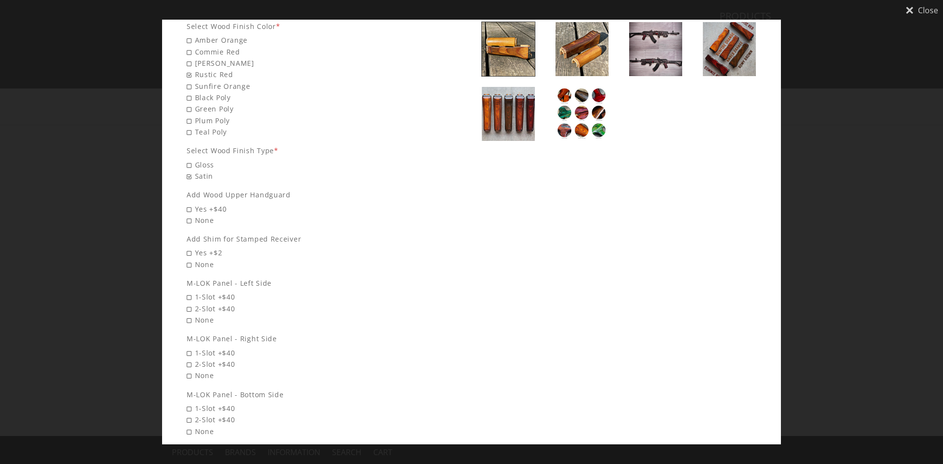
scroll to position [318, 0]
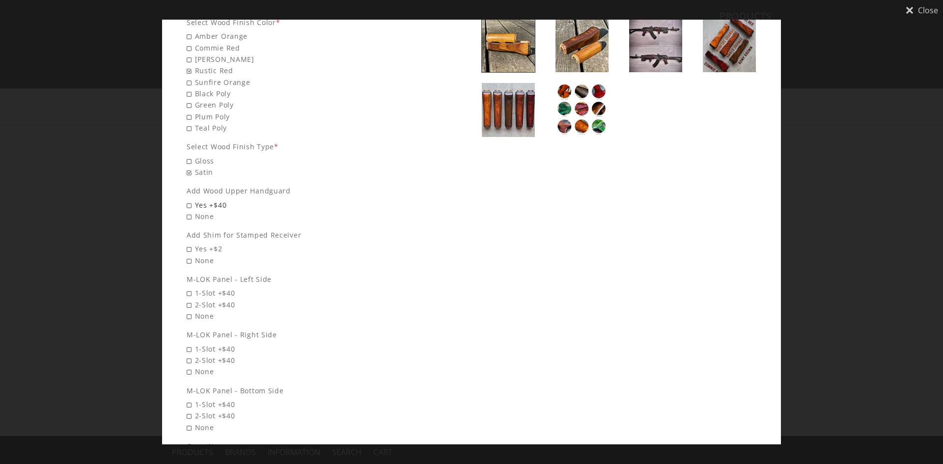
click at [220, 199] on span "Yes +$40" at bounding box center [324, 204] width 275 height 11
click at [220, 199] on input "Yes +$40" at bounding box center [256, 199] width 138 height 0
radio input "true"
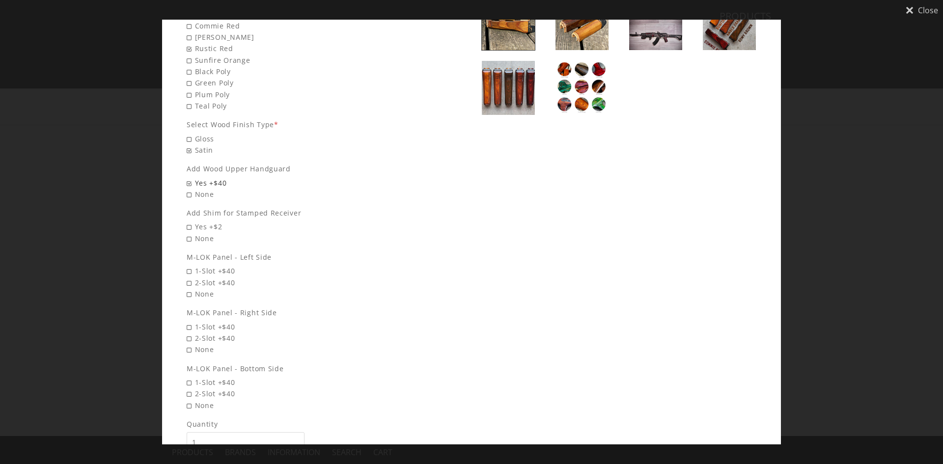
click at [214, 177] on span "Yes +$40" at bounding box center [324, 182] width 275 height 11
click at [214, 177] on input "Yes +$40" at bounding box center [256, 177] width 138 height 0
click at [206, 221] on span "Yes +$2" at bounding box center [324, 226] width 275 height 11
click at [206, 221] on input "Yes +$2" at bounding box center [256, 221] width 138 height 0
radio input "true"
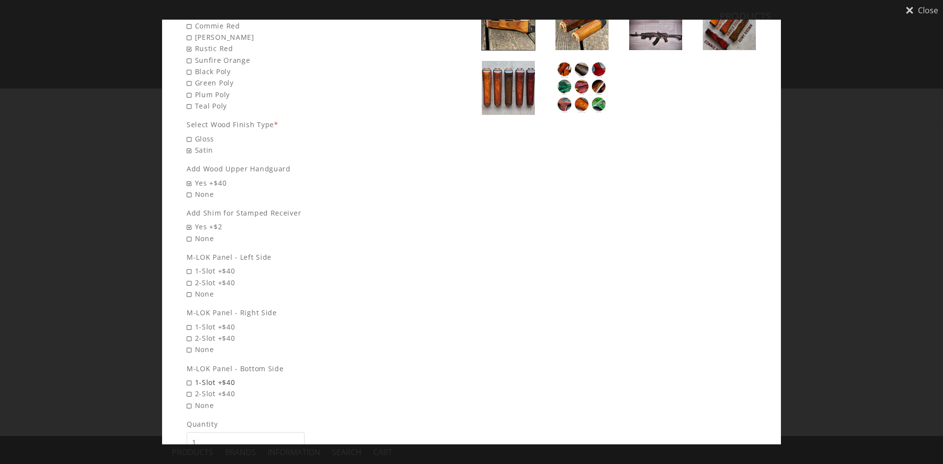
scroll to position [372, 0]
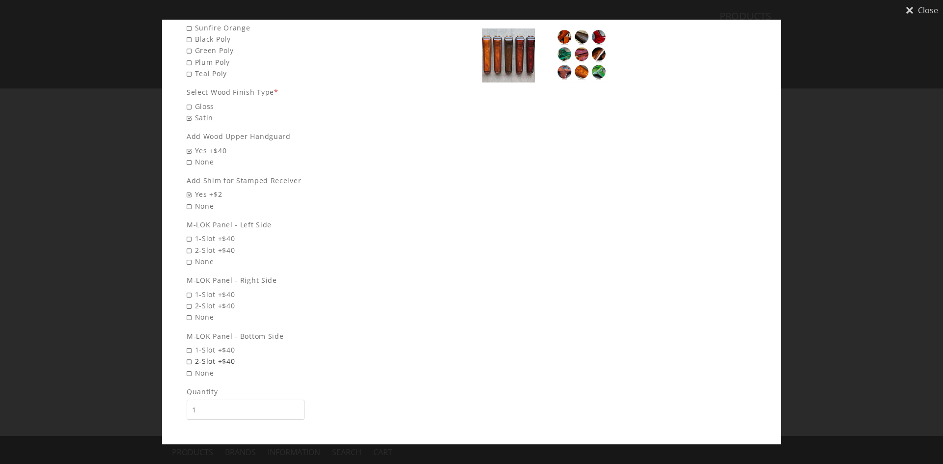
click at [222, 356] on span "2-Slot +$40" at bounding box center [324, 361] width 275 height 11
click at [222, 356] on input "2-Slot +$40" at bounding box center [256, 356] width 138 height 0
radio input "true"
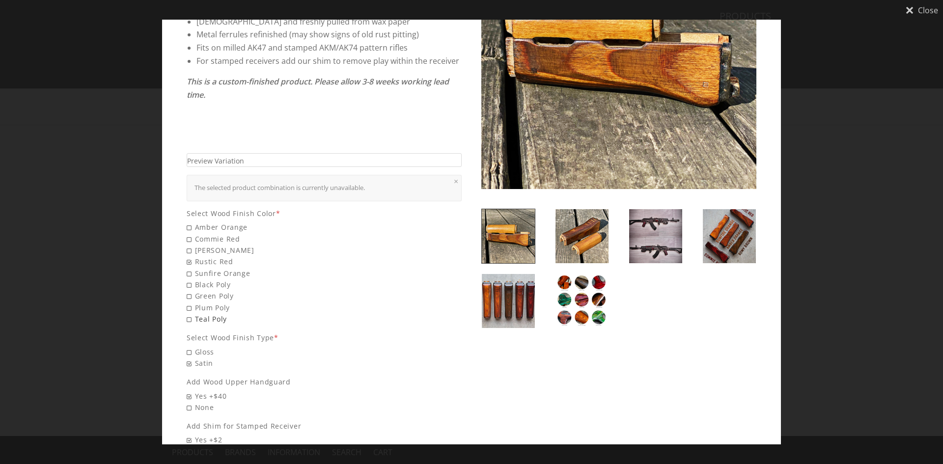
scroll to position [78, 0]
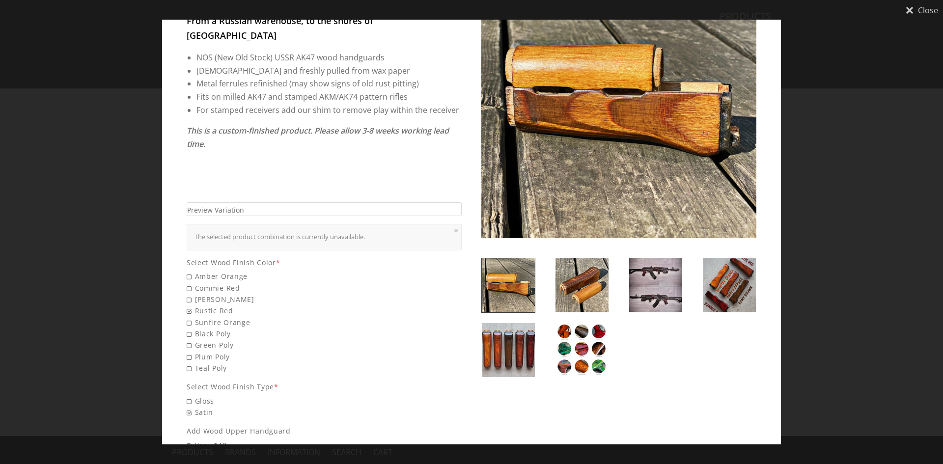
click at [454, 227] on link "×" at bounding box center [456, 231] width 4 height 8
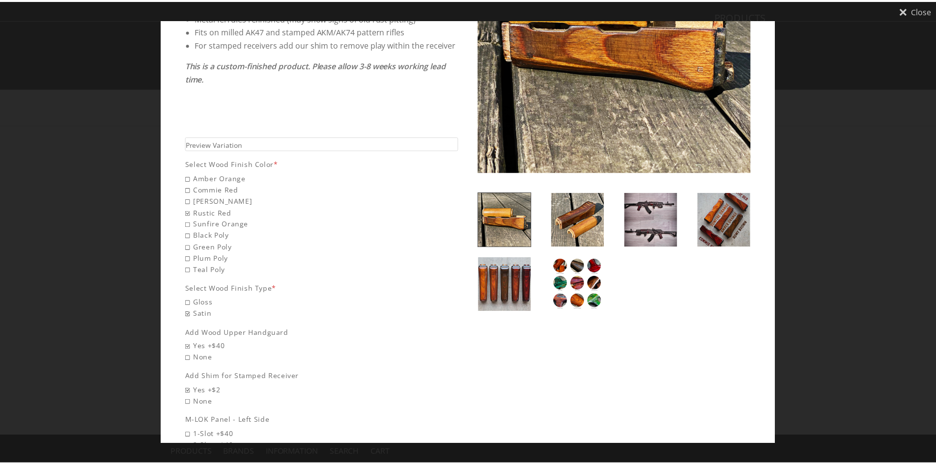
scroll to position [0, 0]
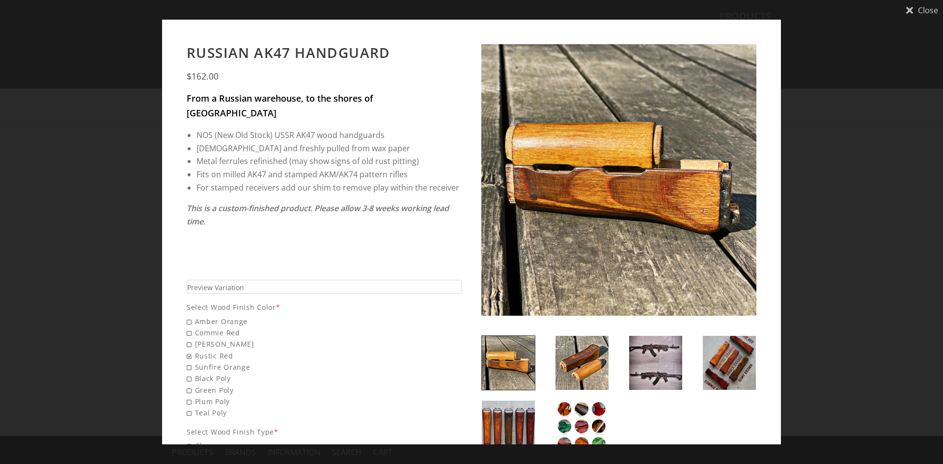
click at [659, 362] on img at bounding box center [655, 363] width 53 height 54
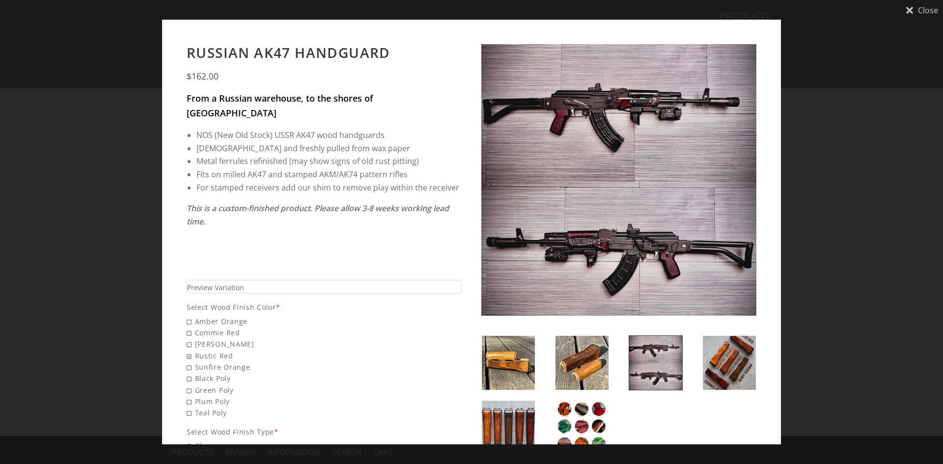
click at [821, 126] on div "Close Russian AK47 Handguard $162.00 From a Russian warehouse, to the shores of…" at bounding box center [471, 232] width 943 height 464
